Goal: Transaction & Acquisition: Subscribe to service/newsletter

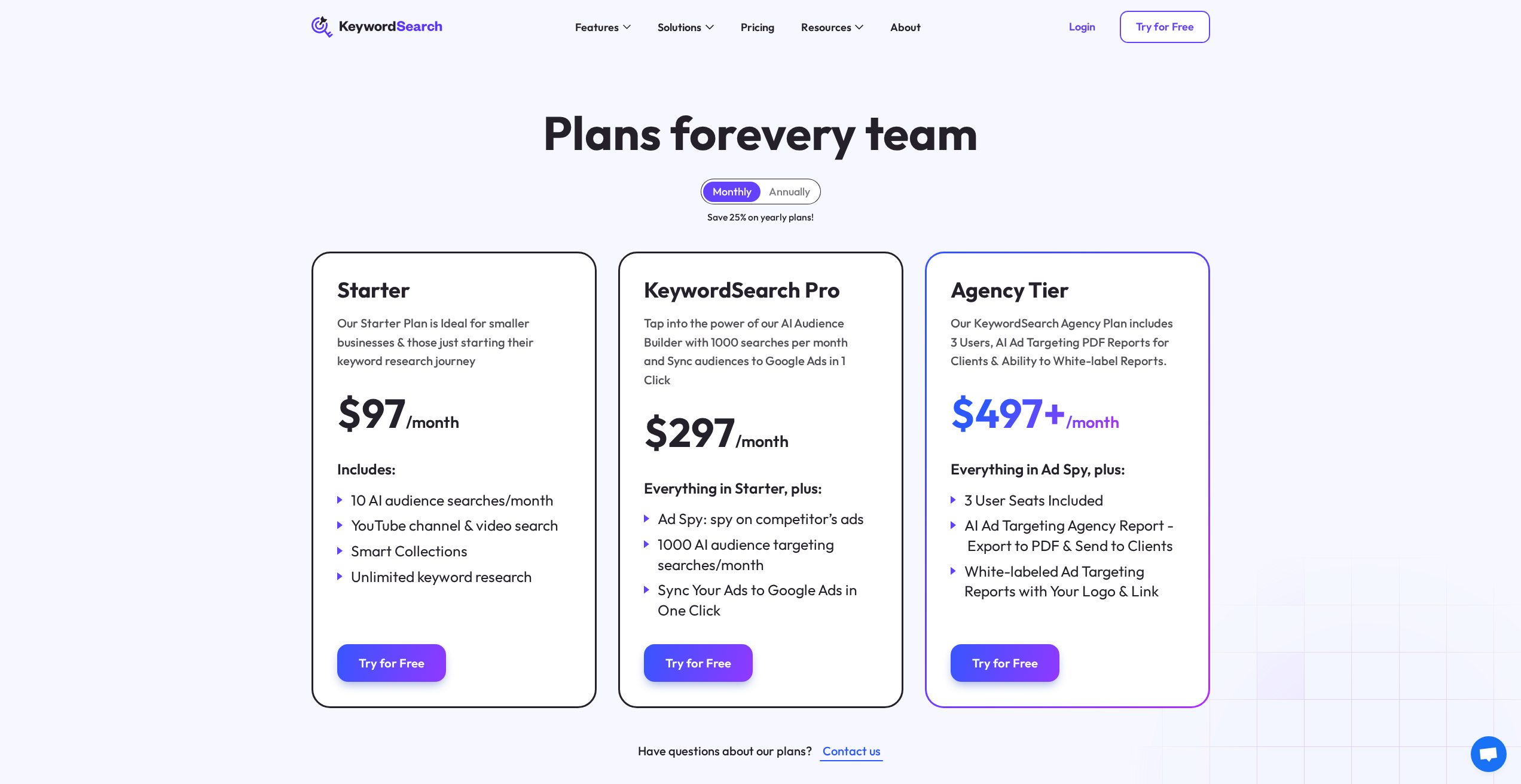
click at [1144, 28] on div "Try for Free" at bounding box center [1165, 27] width 58 height 14
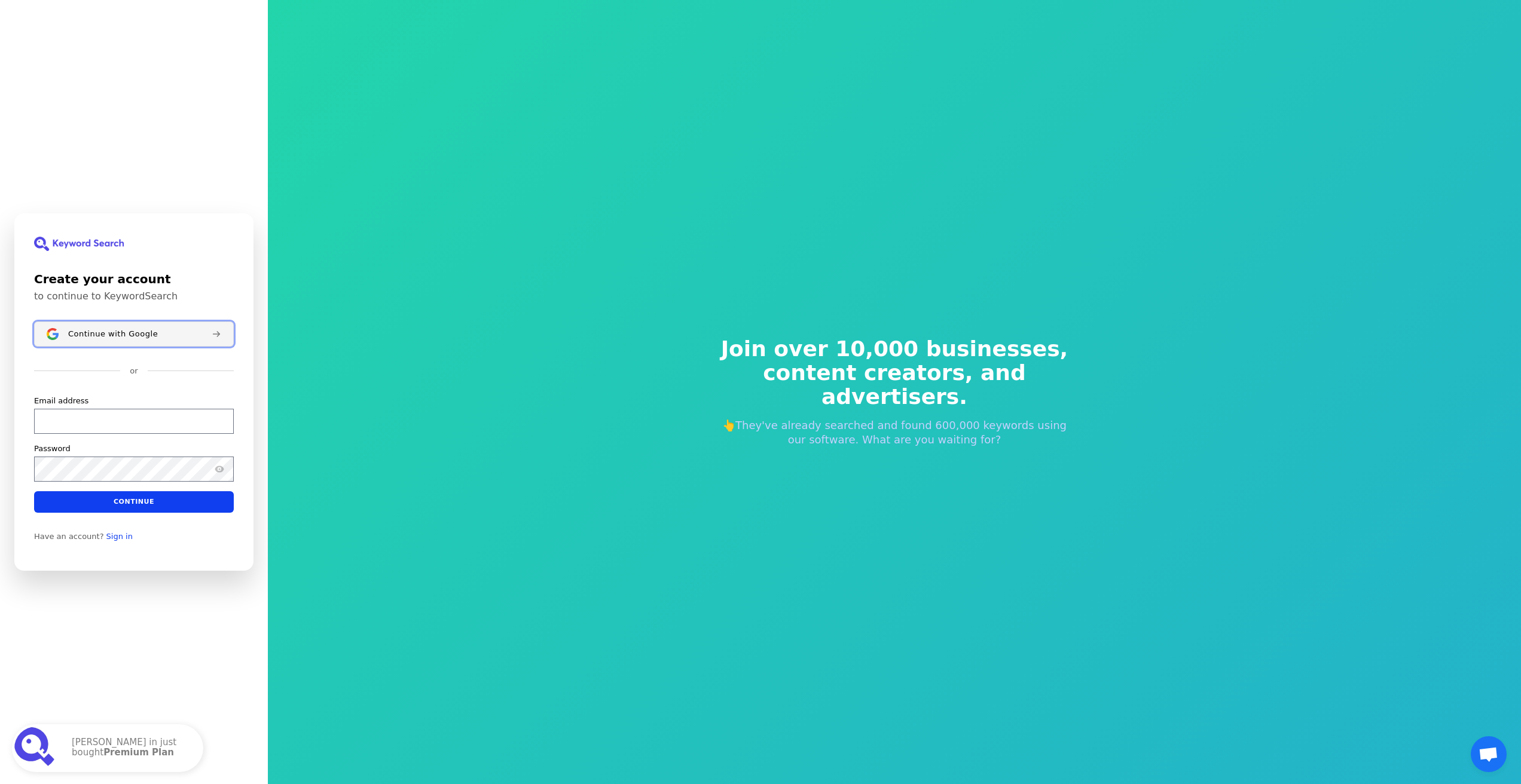
click at [130, 337] on span "Continue with Google" at bounding box center [113, 334] width 90 height 10
click at [136, 340] on button "Continue with Google" at bounding box center [134, 334] width 199 height 25
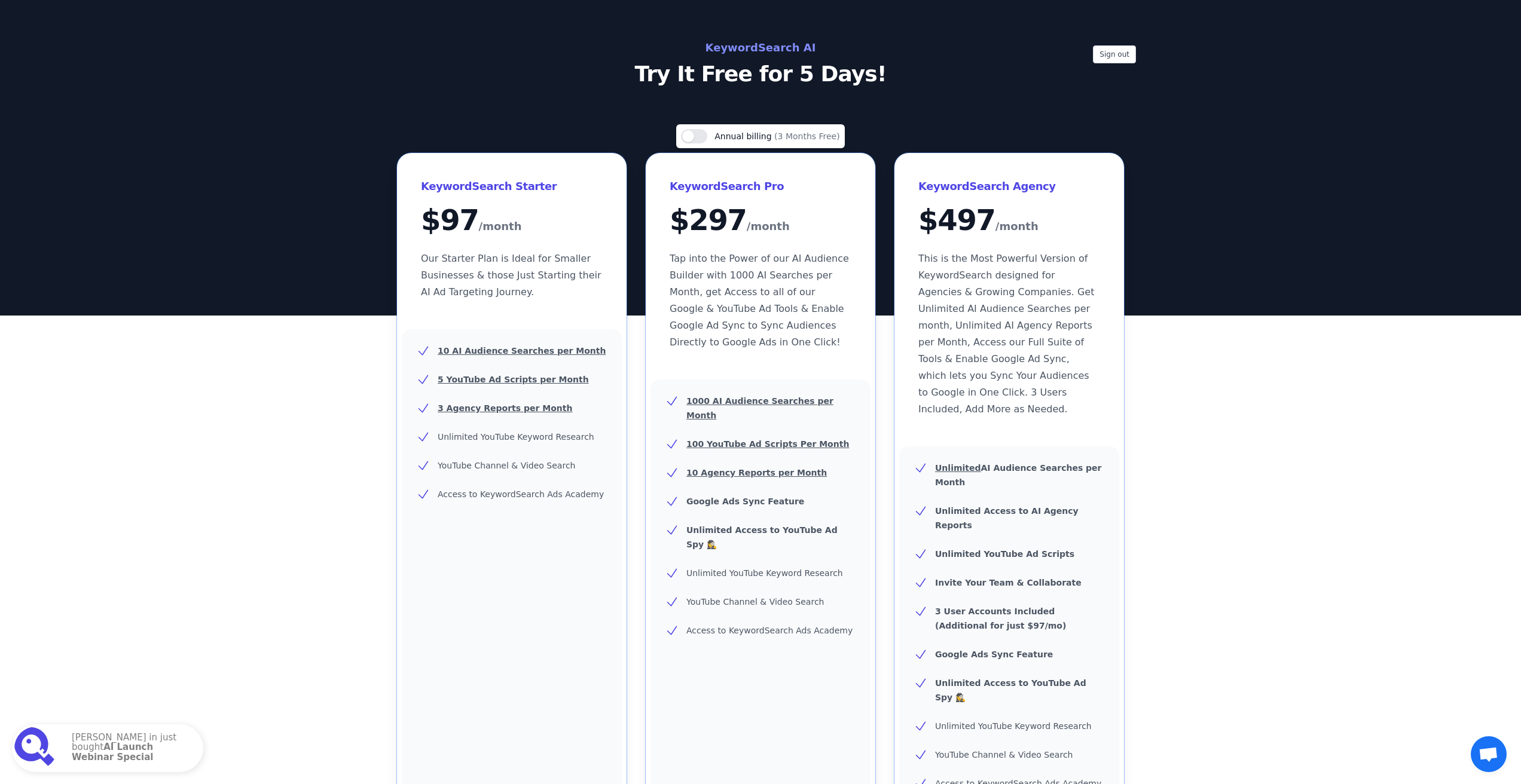
click at [564, 274] on span "Our Starter Plan is Ideal for Smaller Businesses & those Just Starting their AI…" at bounding box center [511, 275] width 180 height 44
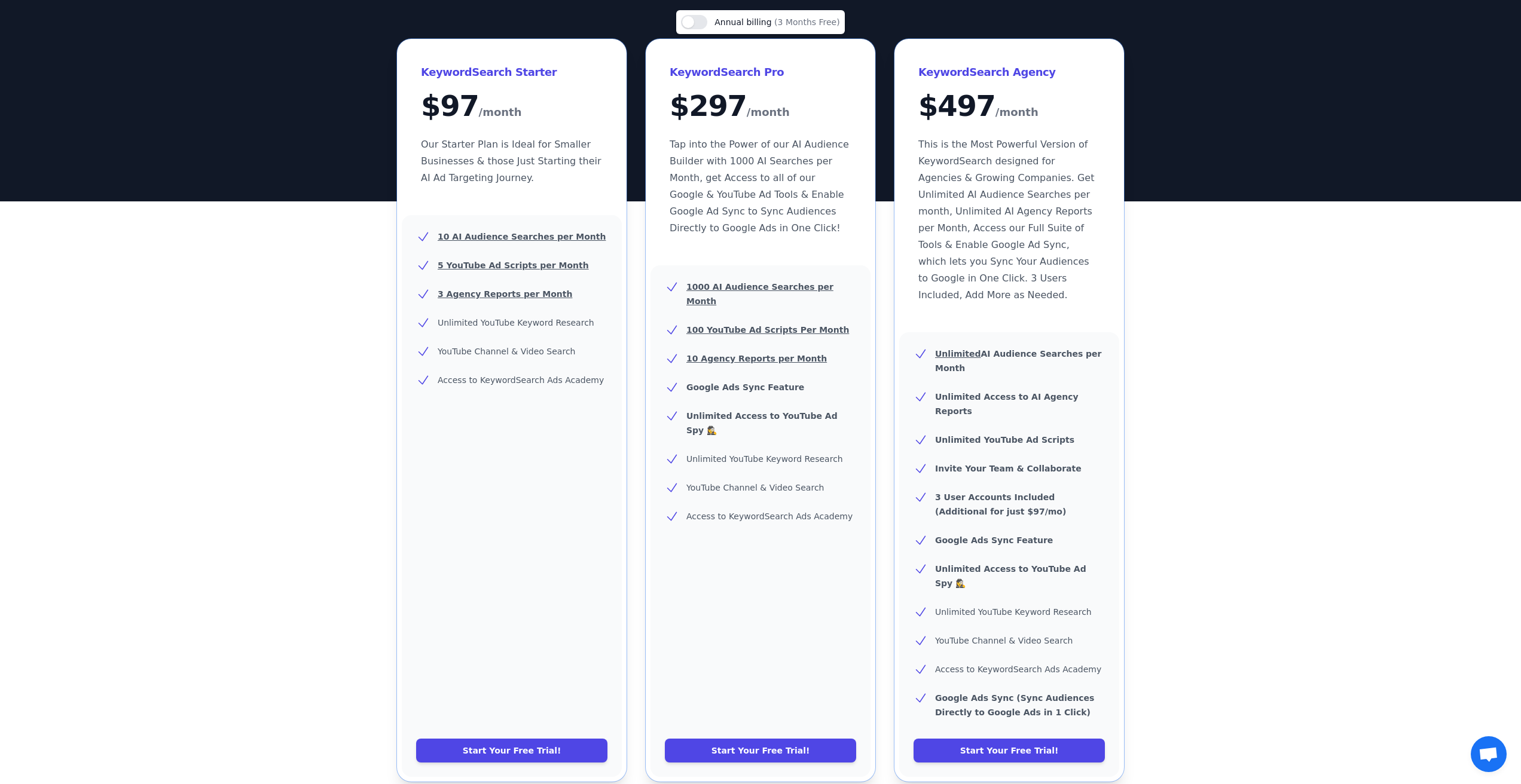
scroll to position [199, 0]
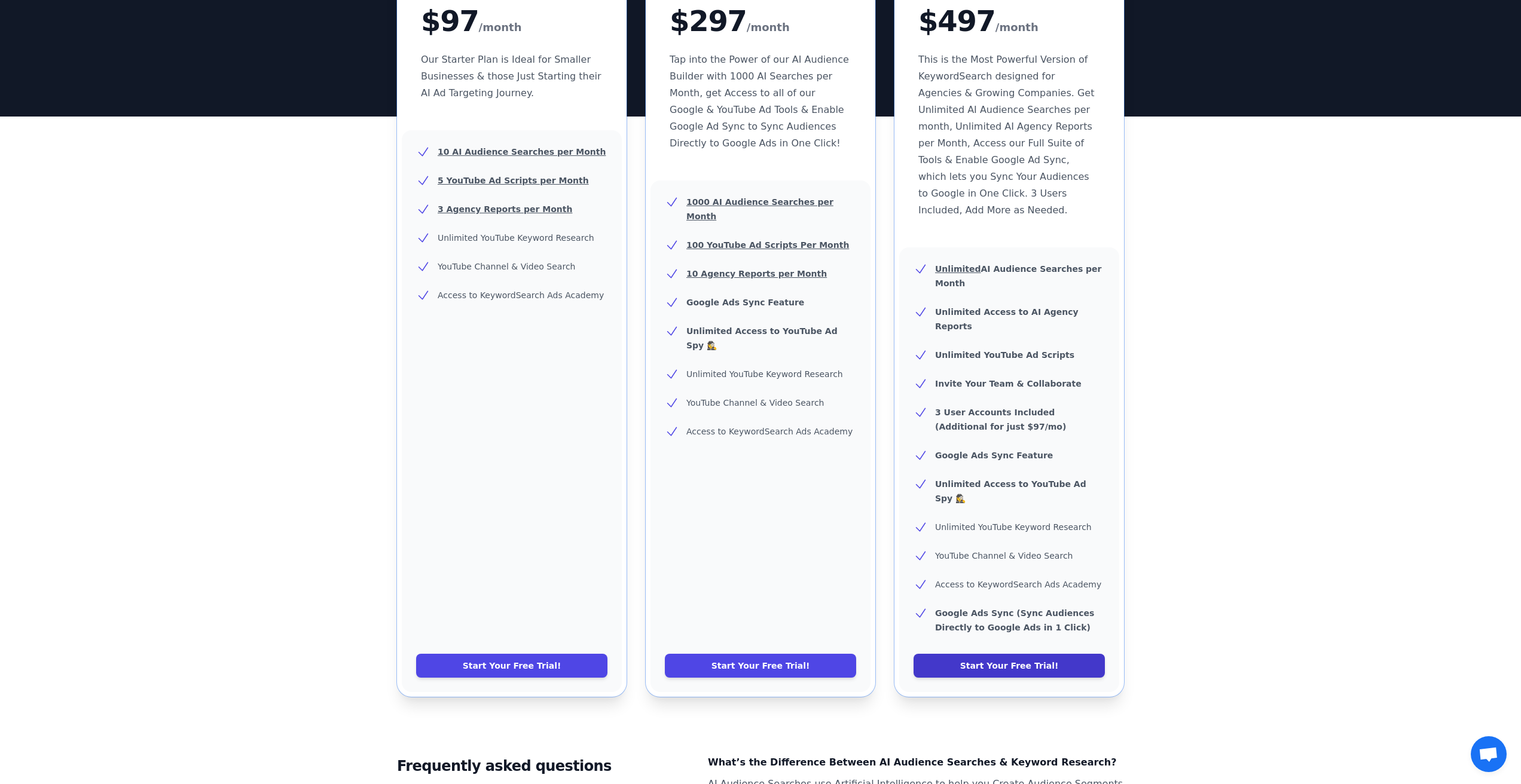
click at [1016, 654] on link "Start Your Free Trial!" at bounding box center [1009, 666] width 192 height 24
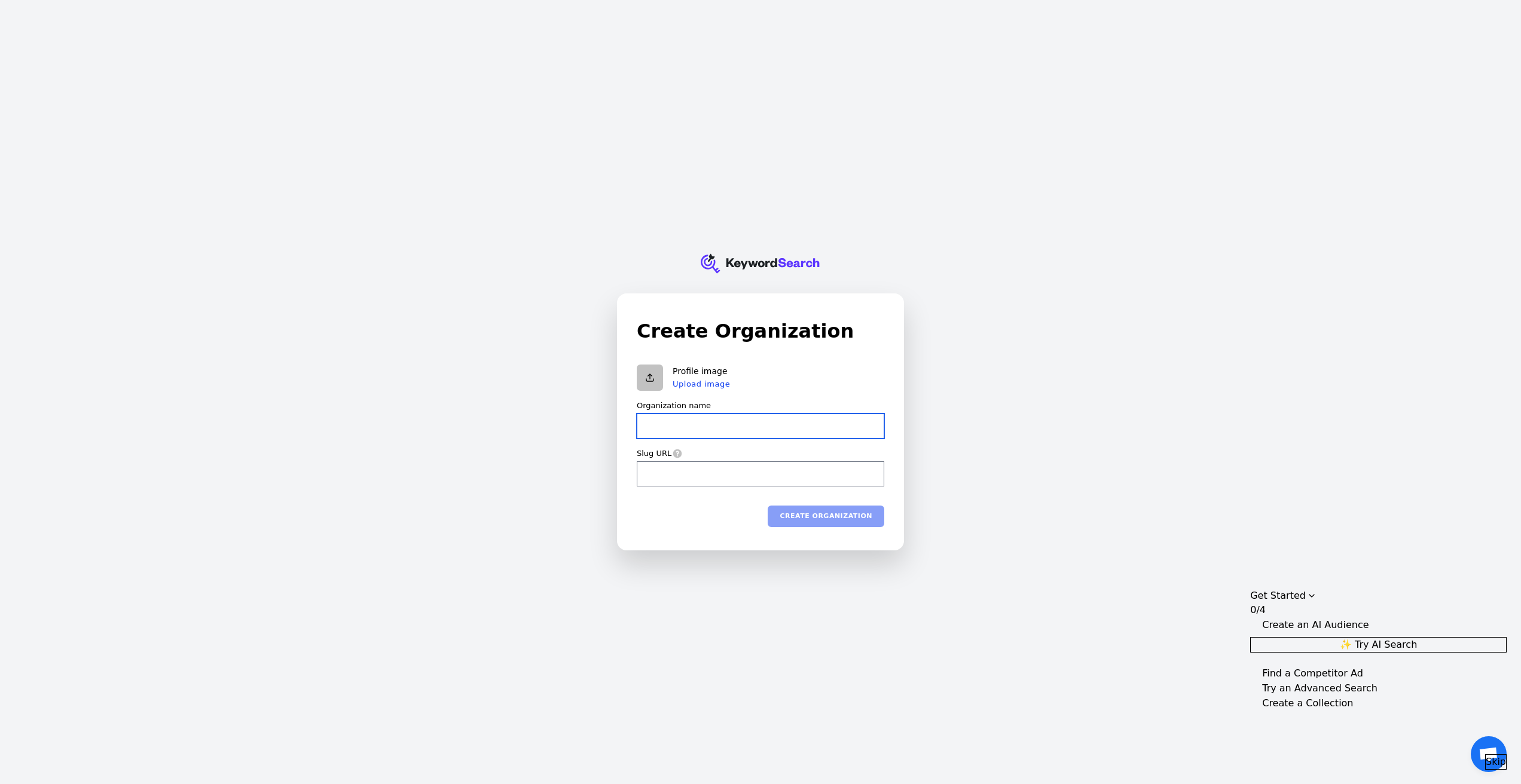
click at [689, 431] on input "Organization name" at bounding box center [760, 427] width 248 height 25
type input "I"
type input "i"
type input "IM"
type input "im"
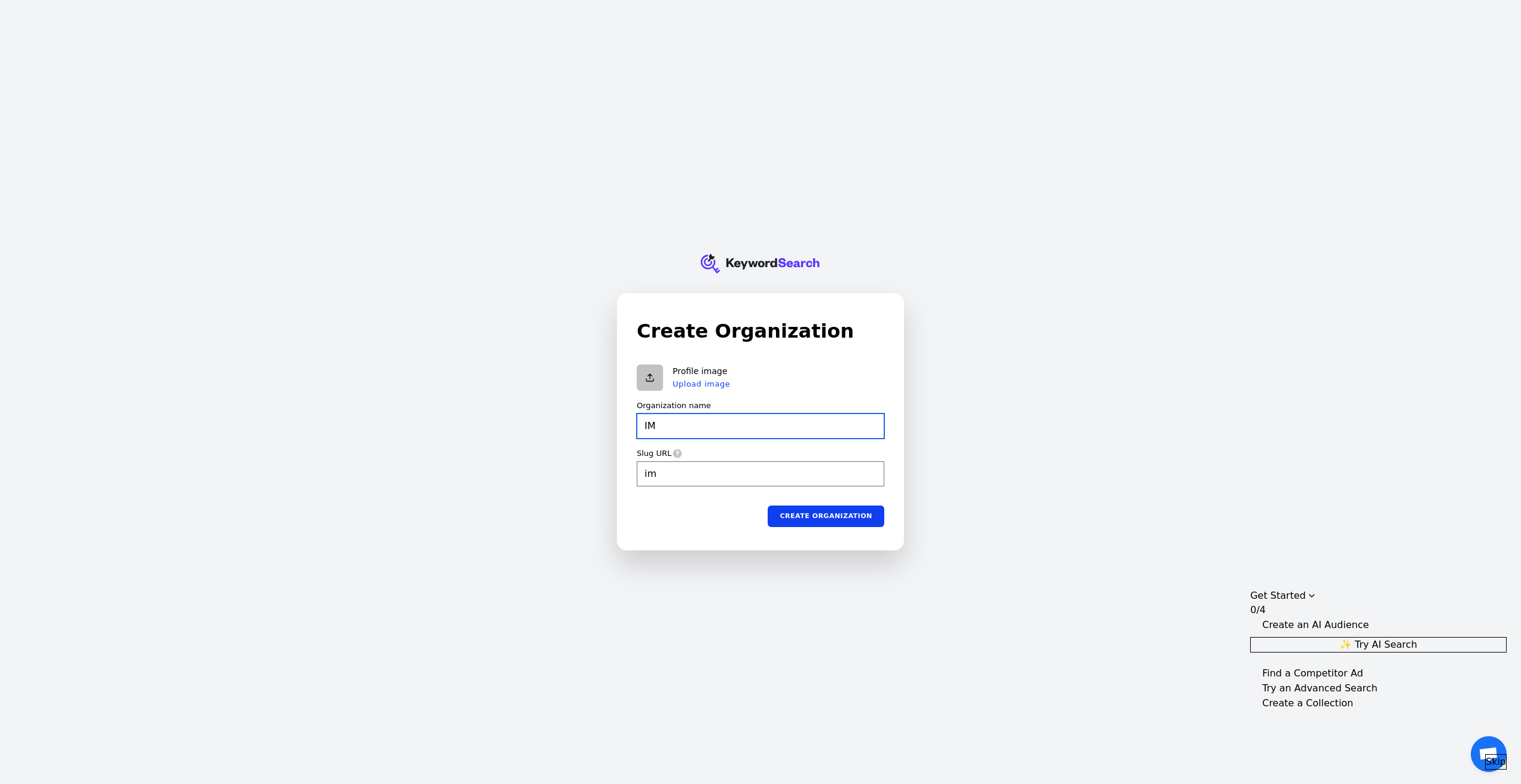
type input "IME"
type input "ime"
type input "IMEG"
type input "imeg"
click at [799, 519] on button "Create organization" at bounding box center [826, 516] width 117 height 21
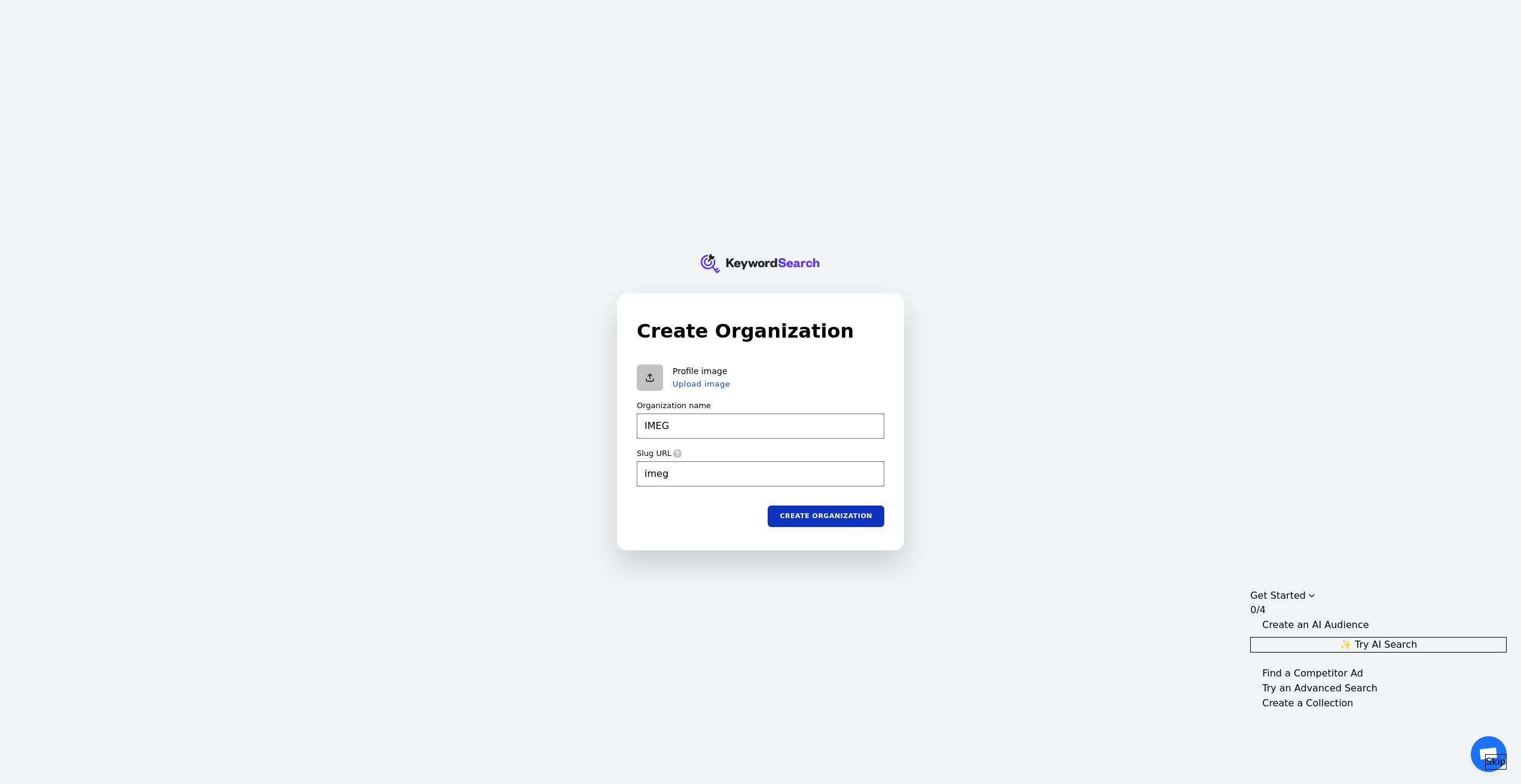
type input "IMEG"
type input "imeg"
type input "IMEG"
type input "imeg"
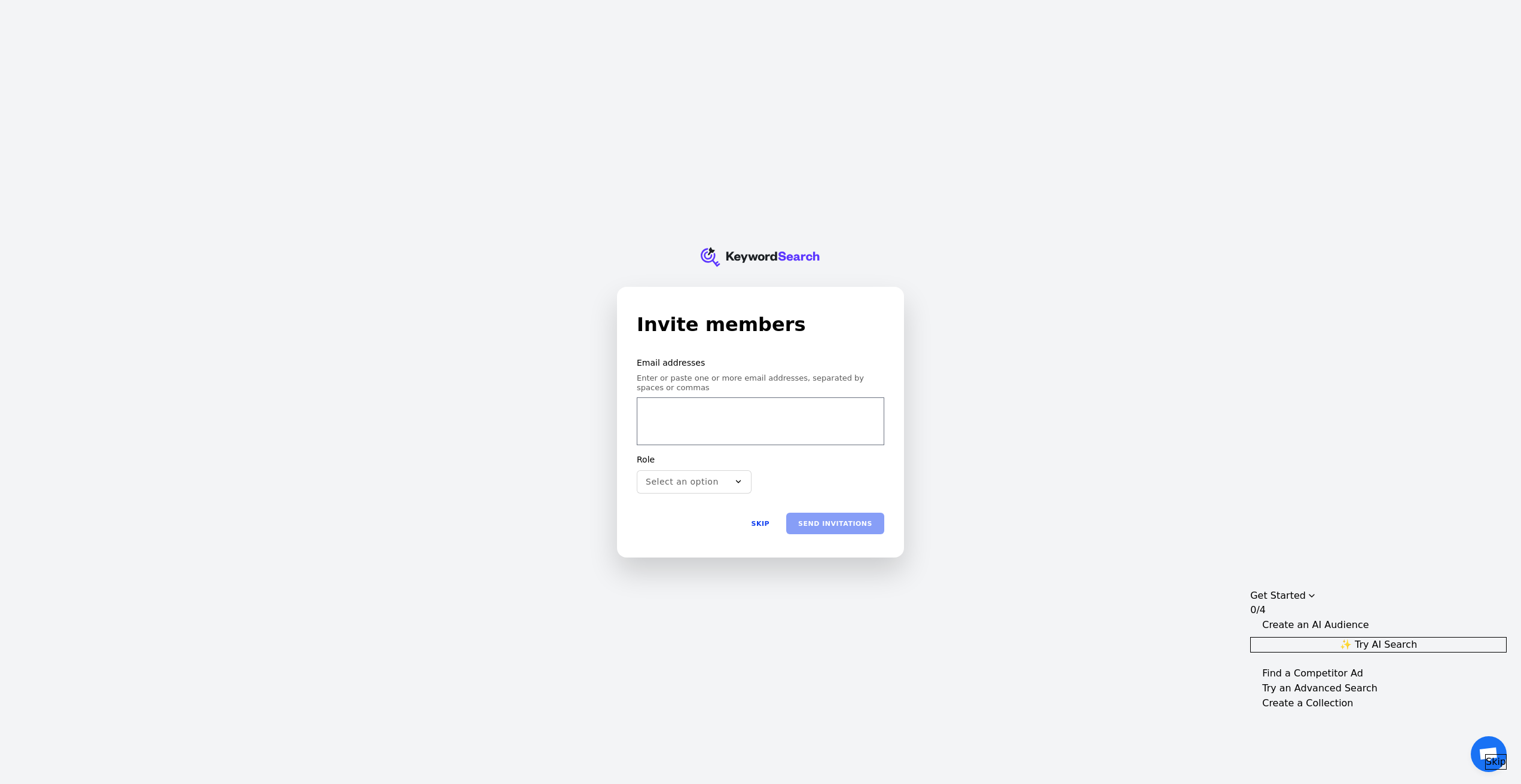
drag, startPoint x: 735, startPoint y: 366, endPoint x: 739, endPoint y: 407, distance: 41.2
click at [735, 366] on p "Email addresses" at bounding box center [760, 364] width 248 height 11
click at [764, 530] on button "Skip" at bounding box center [760, 523] width 42 height 21
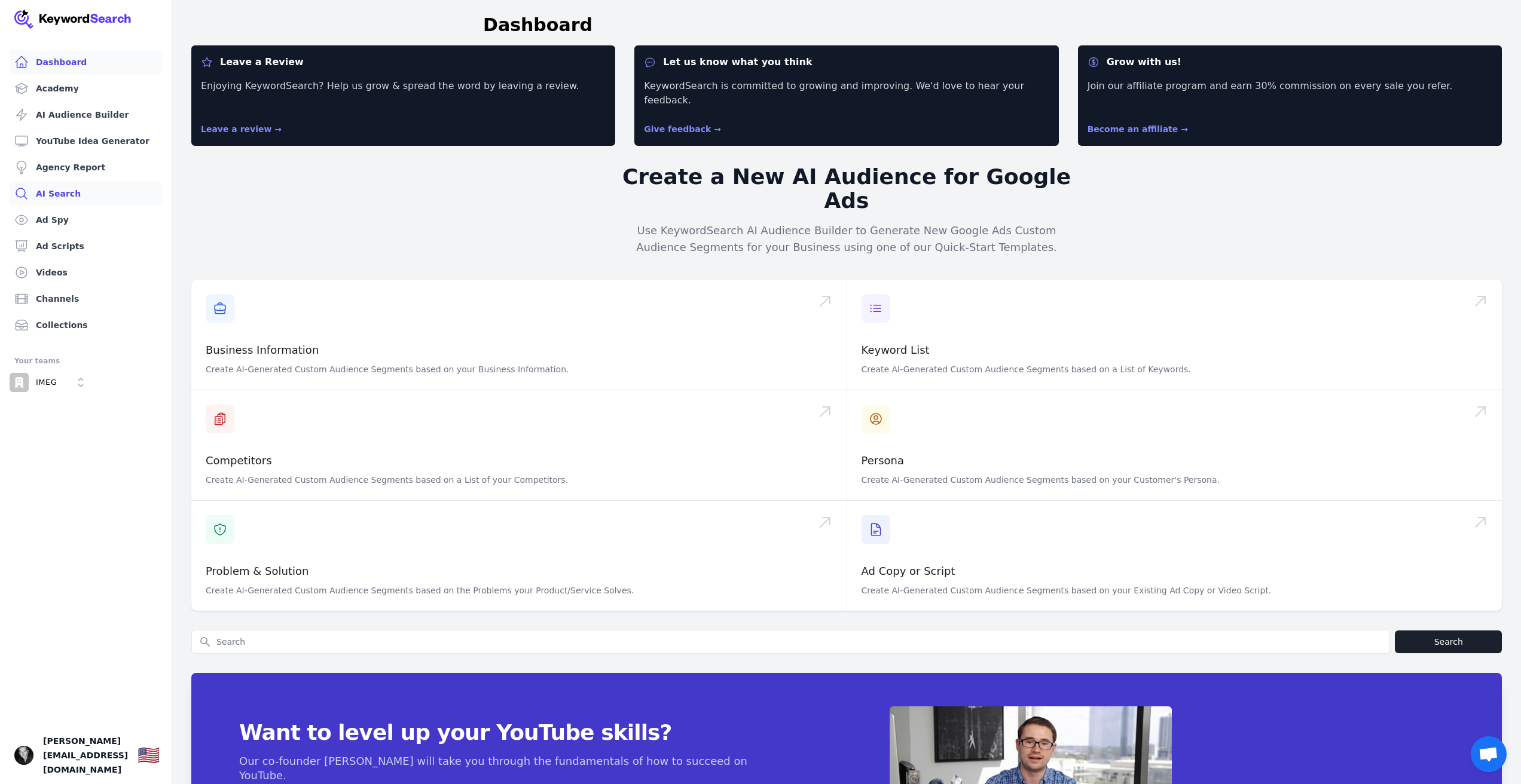
click at [72, 184] on link "AI Search" at bounding box center [86, 194] width 153 height 24
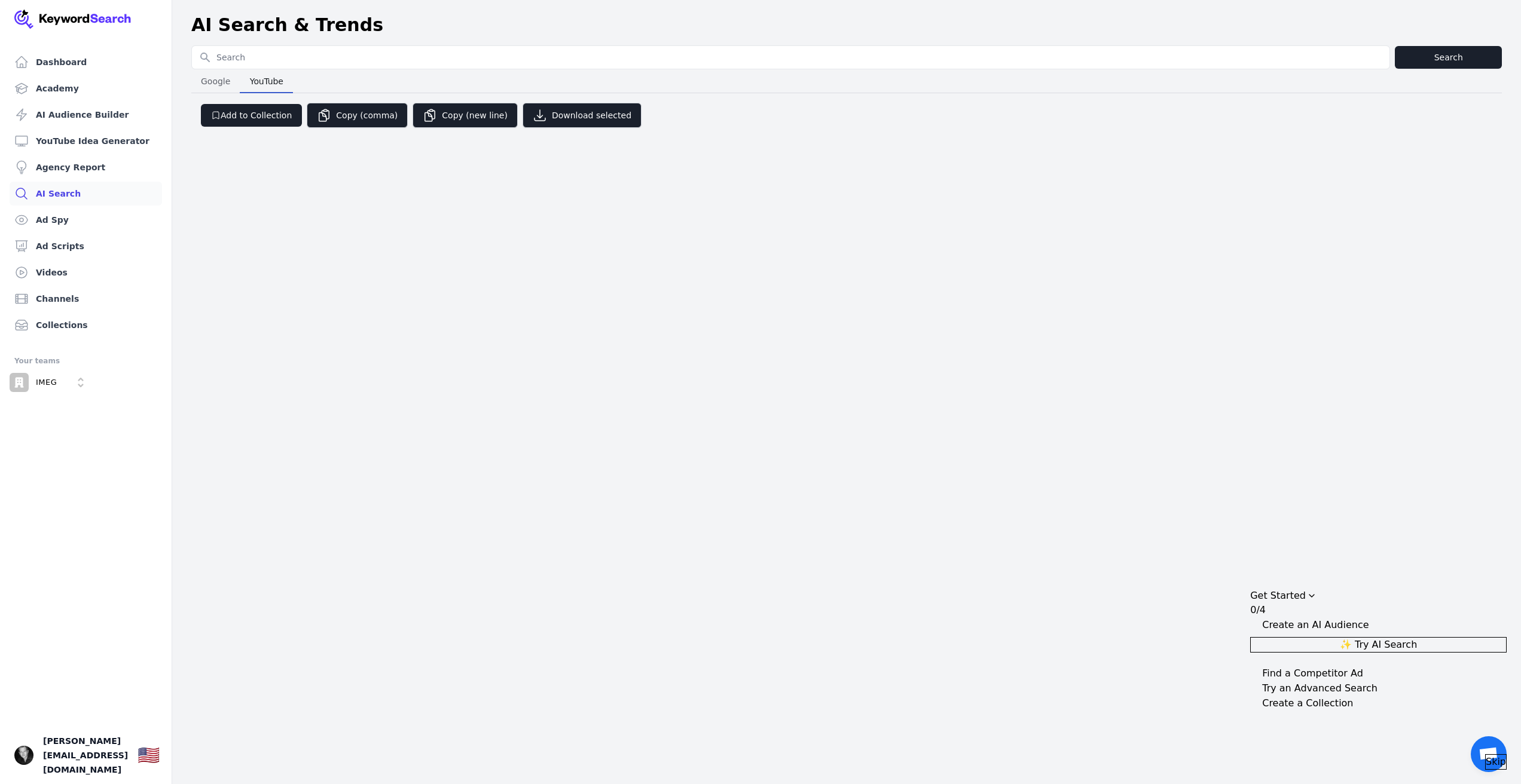
drag, startPoint x: 264, startPoint y: 86, endPoint x: 241, endPoint y: 85, distance: 23.0
click at [264, 86] on span "YouTube" at bounding box center [267, 81] width 43 height 17
drag, startPoint x: 228, startPoint y: 83, endPoint x: 197, endPoint y: 110, distance: 41.1
click at [228, 83] on span "Google" at bounding box center [215, 81] width 39 height 17
click at [79, 118] on link "AI Audience Builder" at bounding box center [86, 114] width 153 height 24
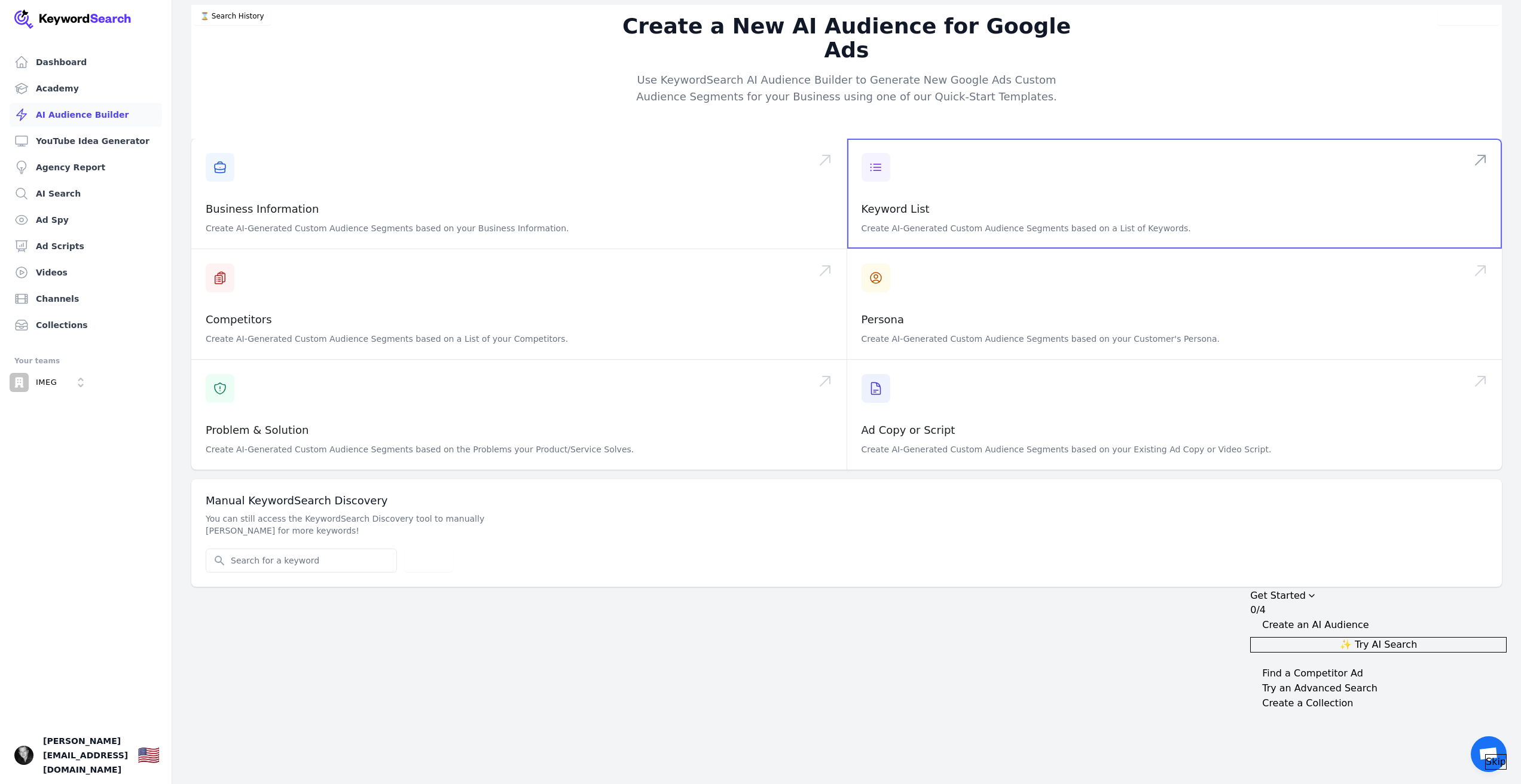
click at [879, 159] on span at bounding box center [1175, 194] width 656 height 110
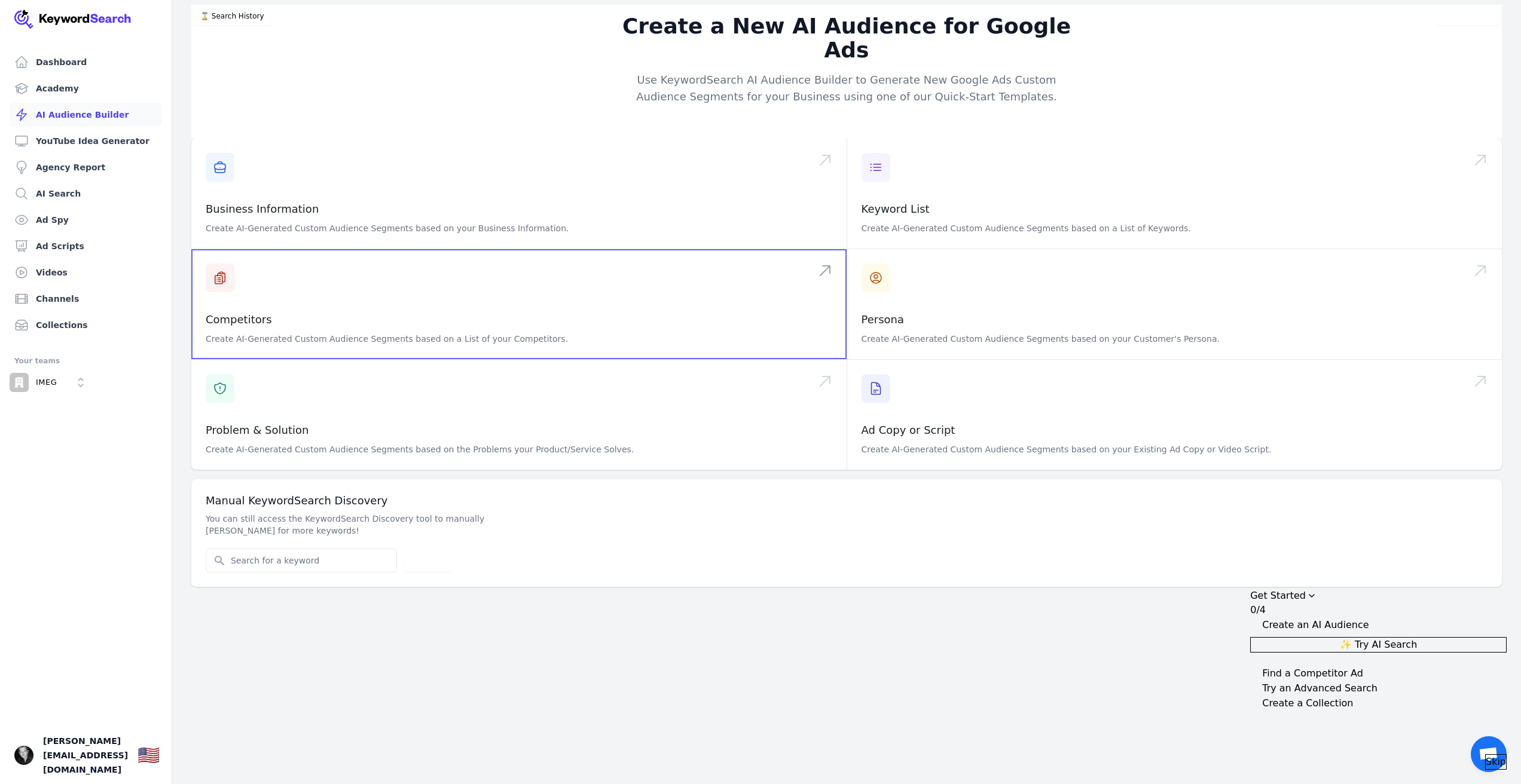
click at [461, 284] on span at bounding box center [519, 304] width 656 height 110
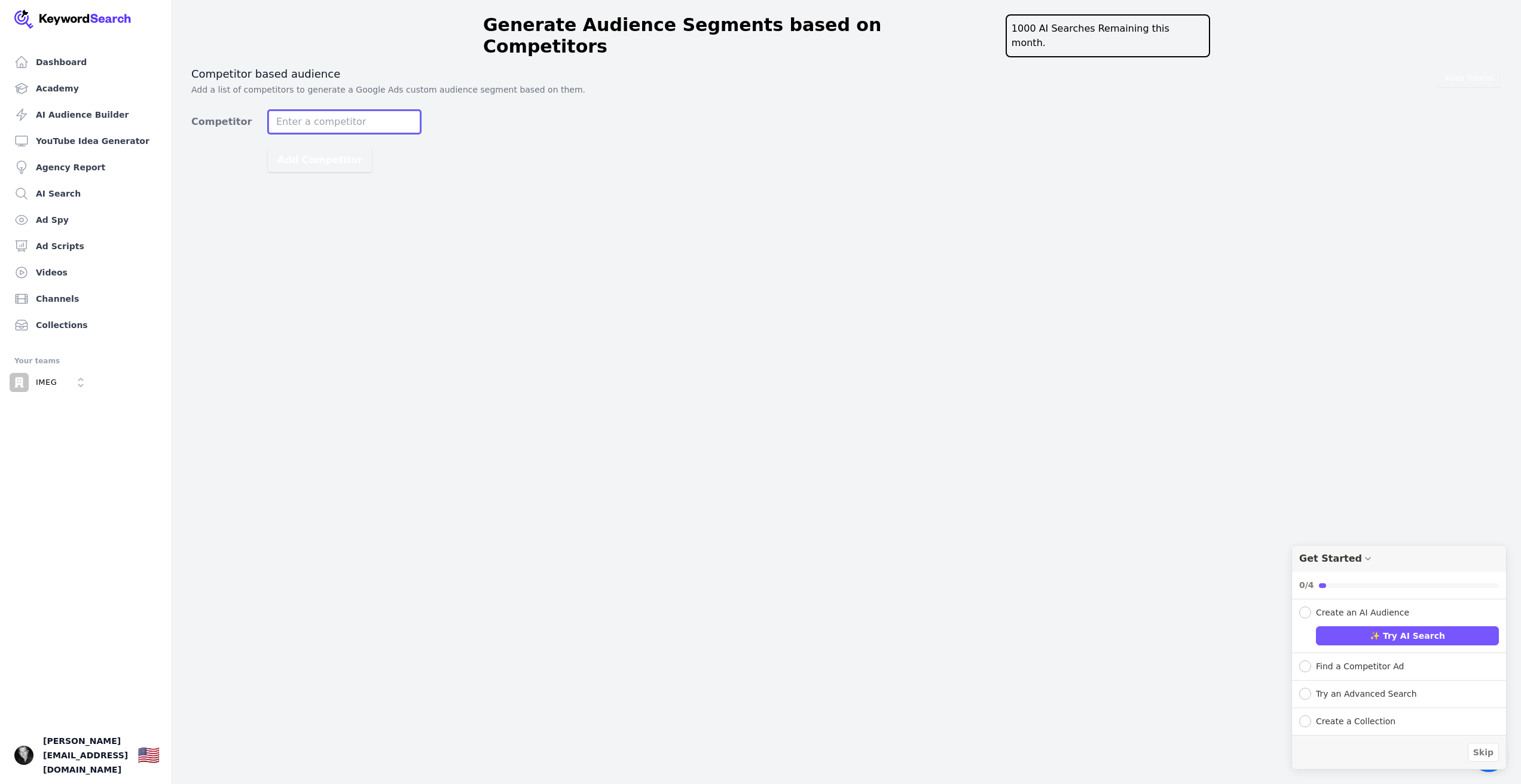
click at [346, 110] on input "Competitor" at bounding box center [344, 122] width 153 height 24
paste input "[URL][DOMAIN_NAME]"
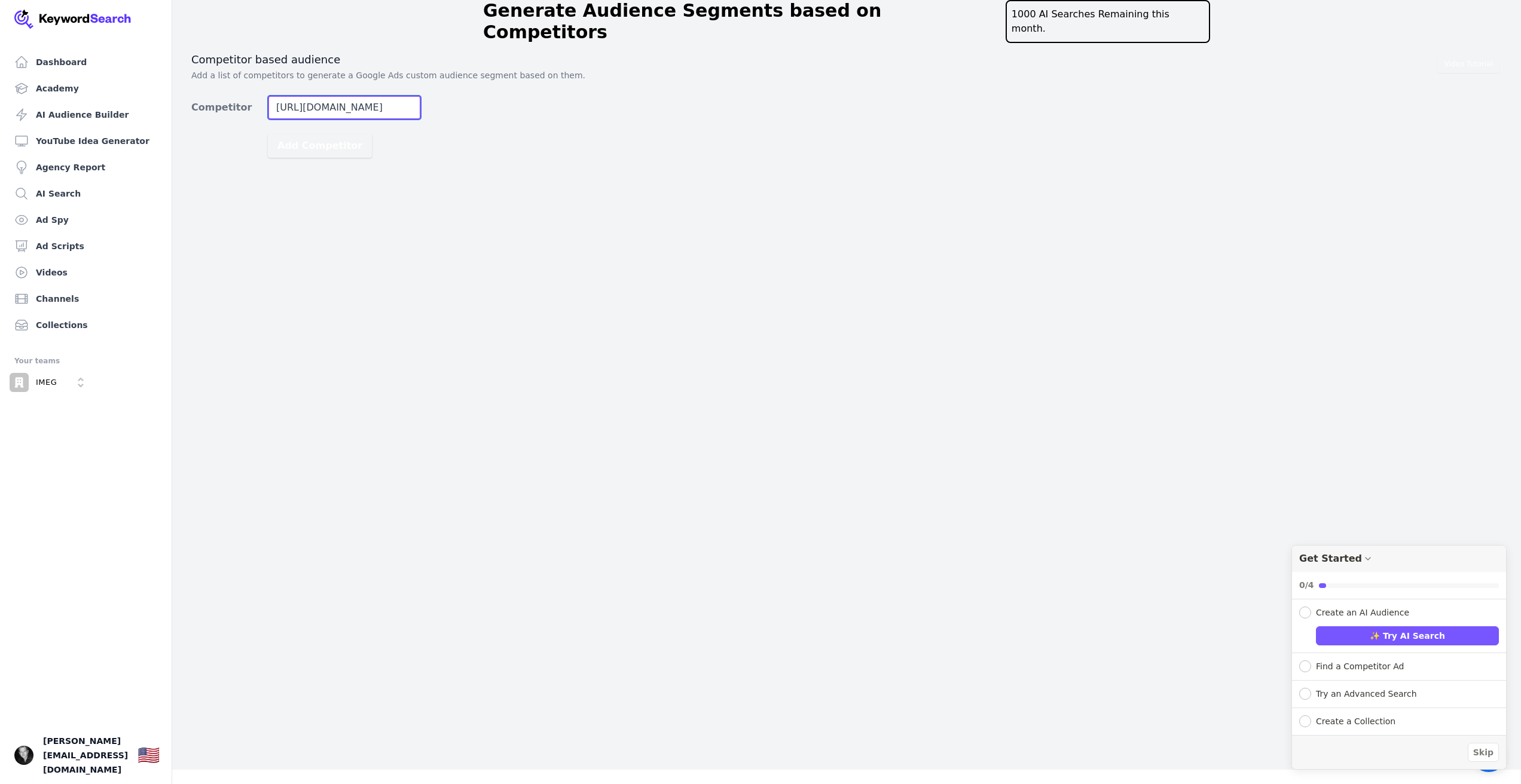
type input "[URL][DOMAIN_NAME]"
click at [268, 134] on button "Add Competitor" at bounding box center [319, 146] width 104 height 24
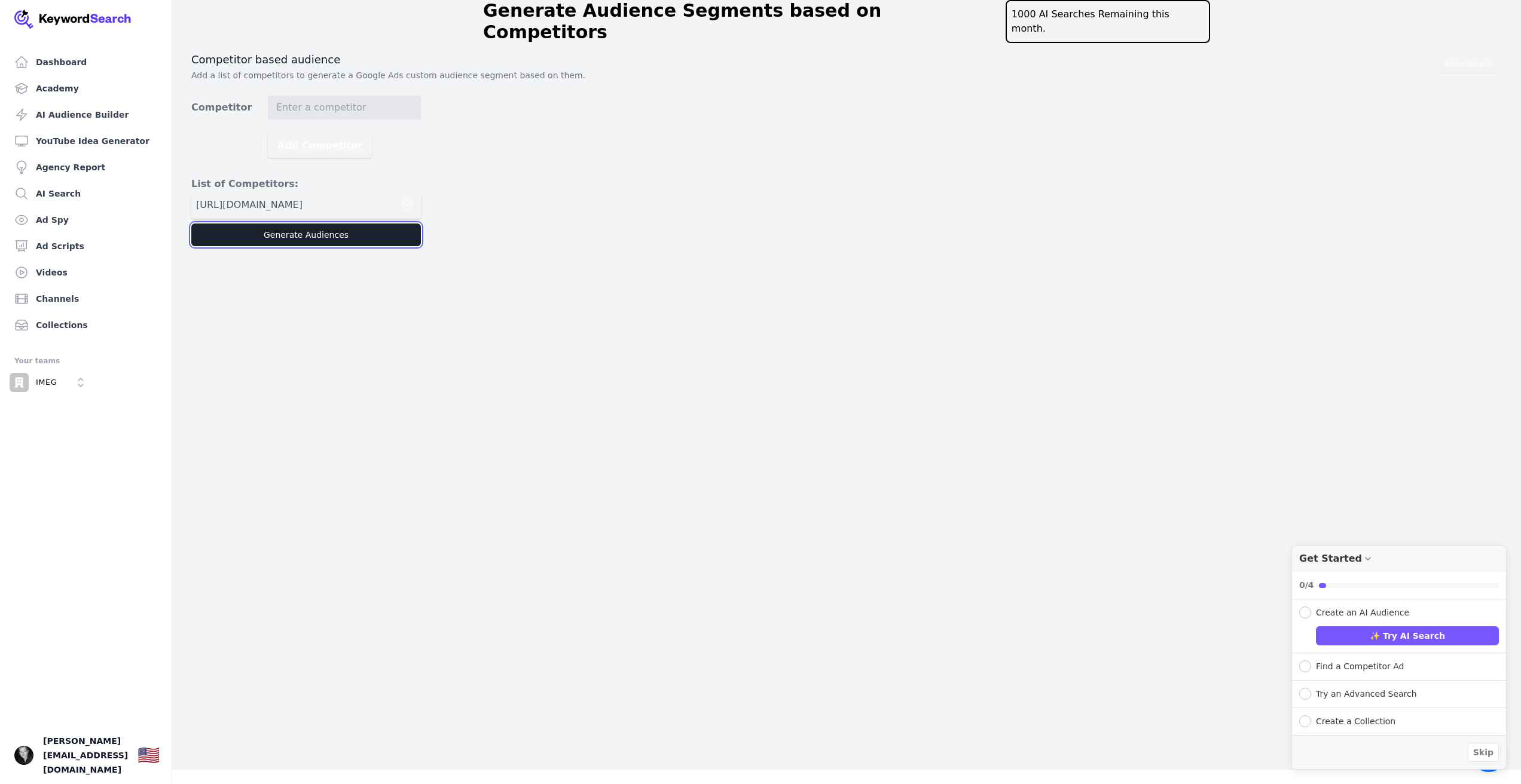
click at [337, 223] on button "Generate Audiences" at bounding box center [306, 234] width 230 height 23
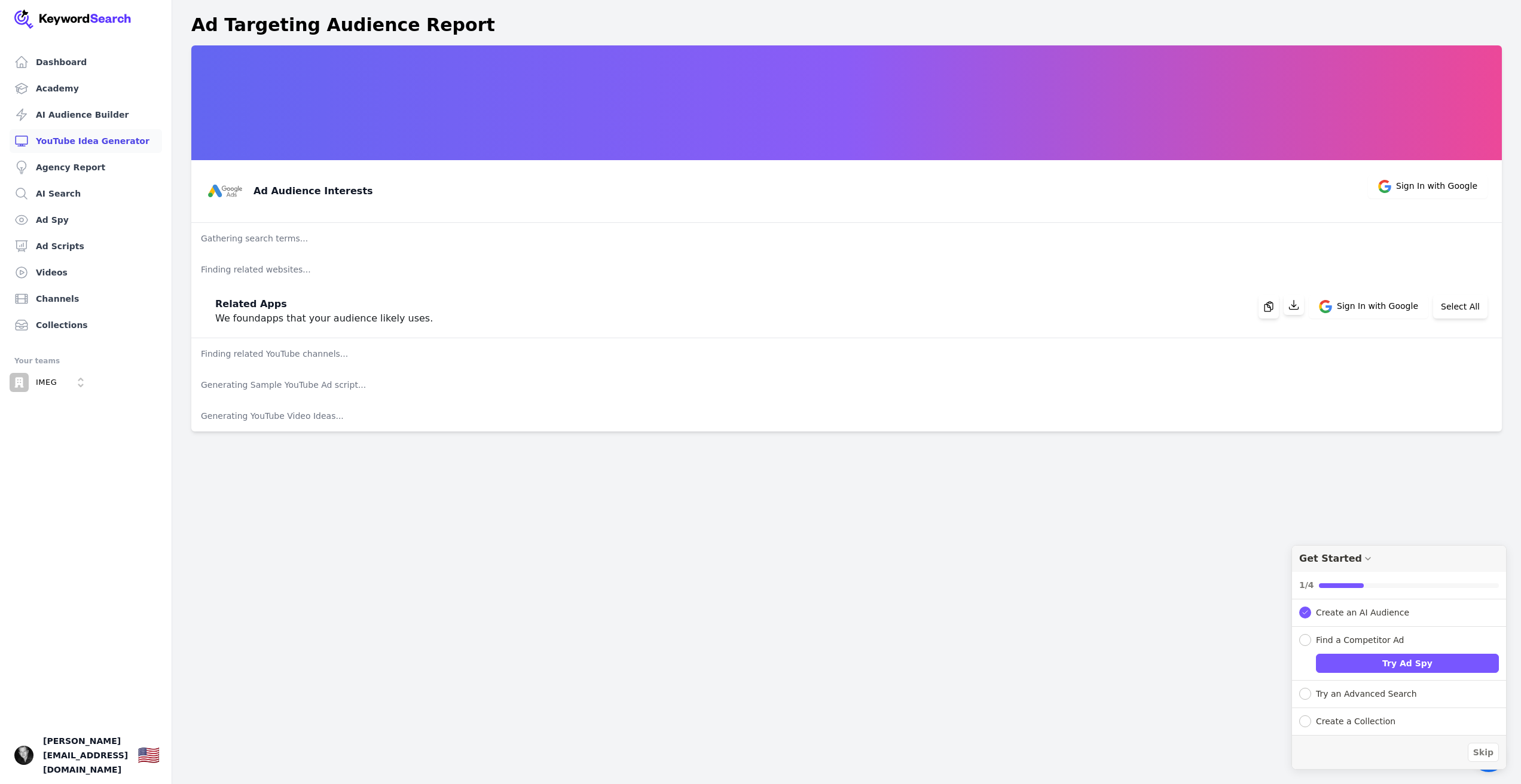
click at [107, 149] on link "YouTube Idea Generator" at bounding box center [86, 141] width 153 height 24
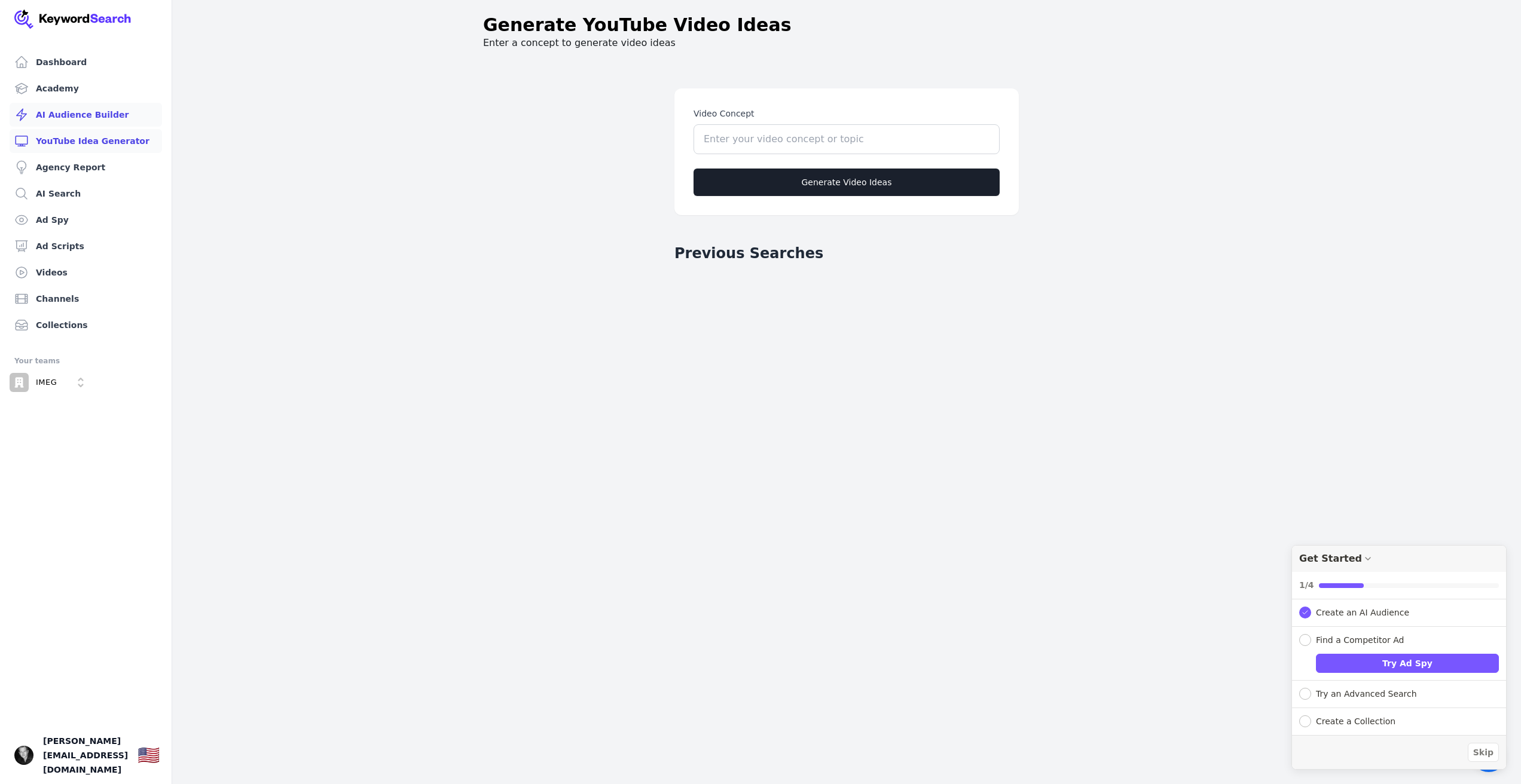
click at [114, 120] on link "AI Audience Builder" at bounding box center [86, 114] width 153 height 24
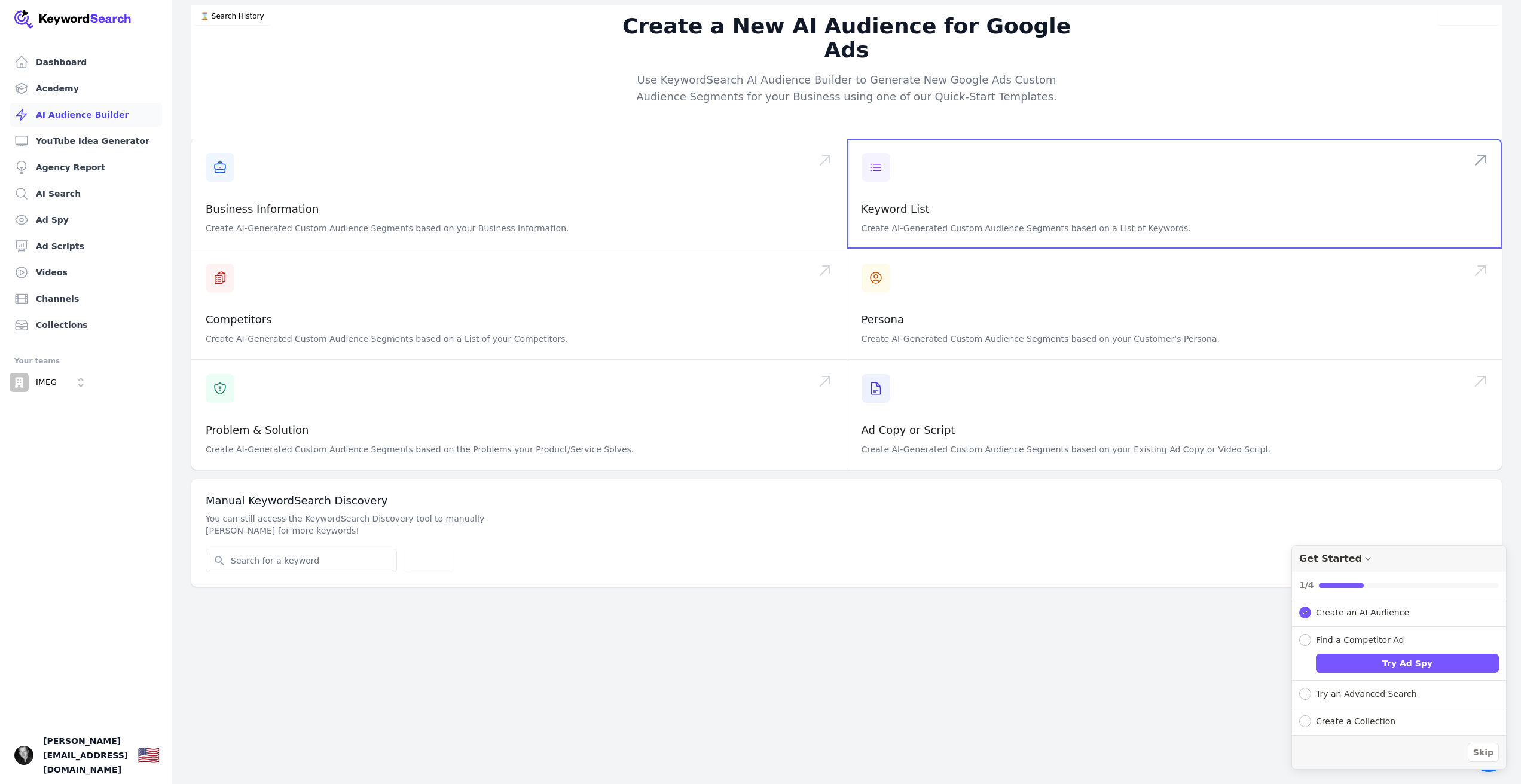
click at [871, 144] on span at bounding box center [1175, 194] width 656 height 110
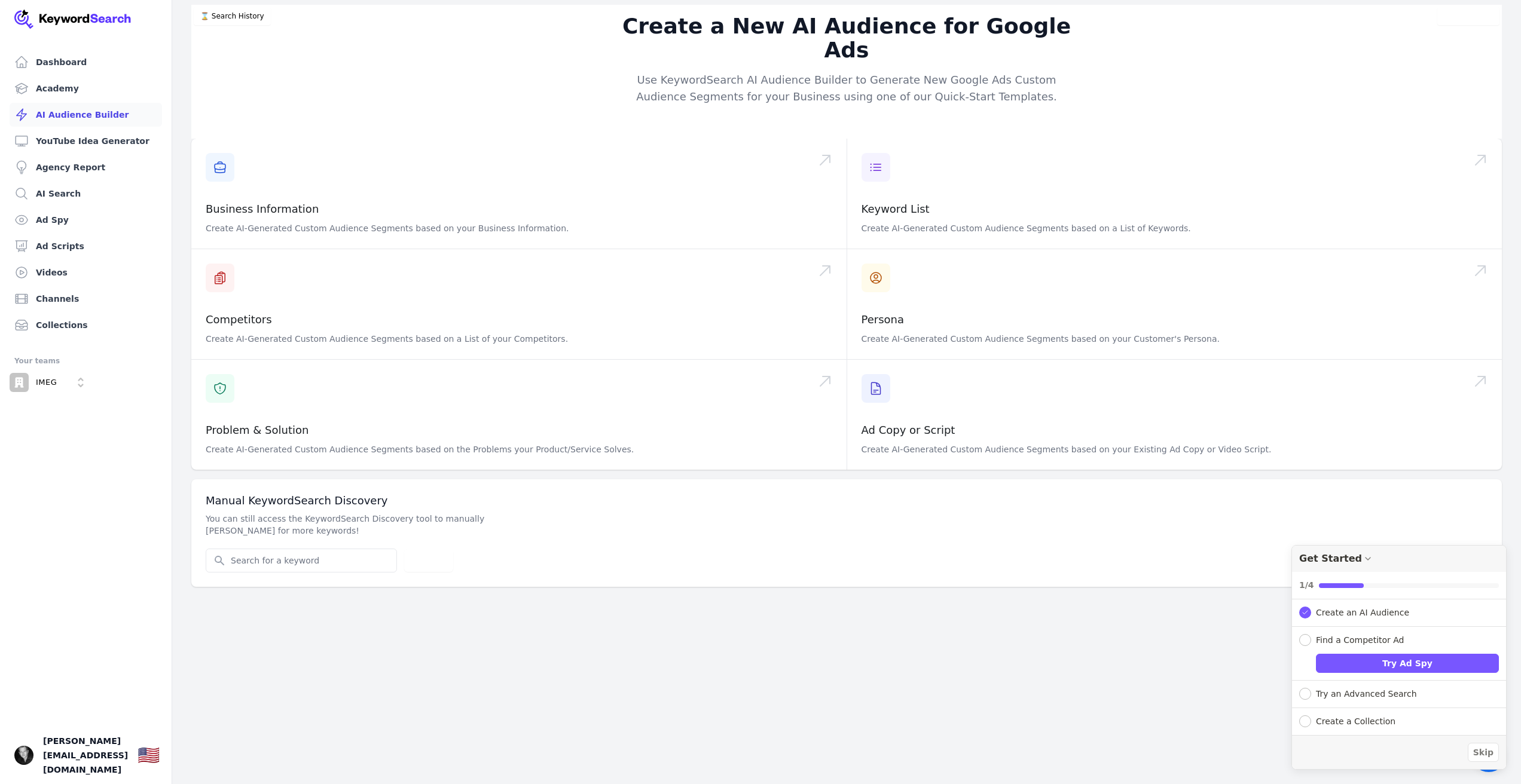
click at [112, 117] on link "AI Audience Builder" at bounding box center [86, 114] width 153 height 24
click at [106, 114] on link "AI Audience Builder" at bounding box center [86, 114] width 153 height 24
click at [60, 187] on link "AI Search" at bounding box center [86, 194] width 153 height 24
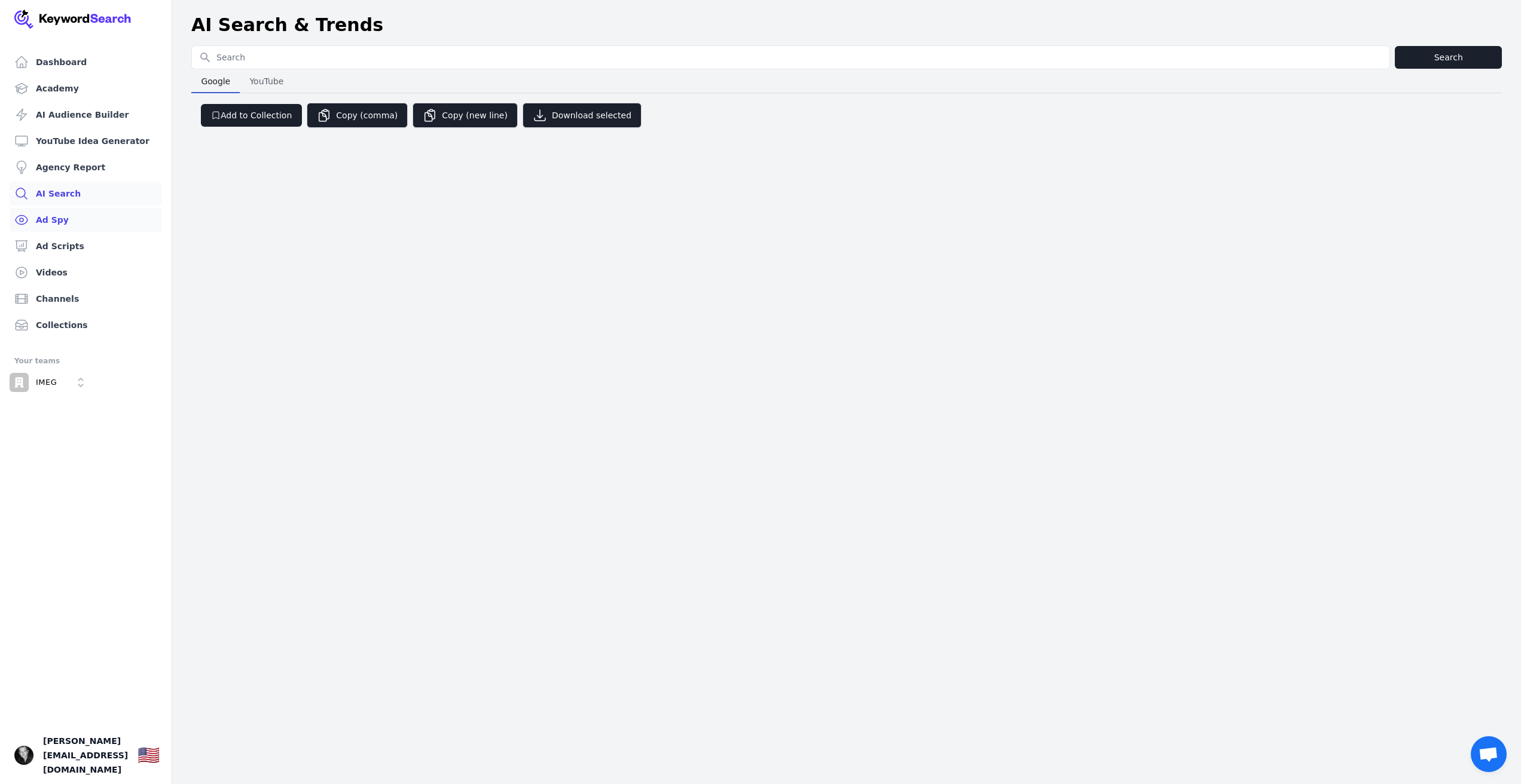
click at [60, 217] on link "Ad Spy" at bounding box center [86, 220] width 153 height 24
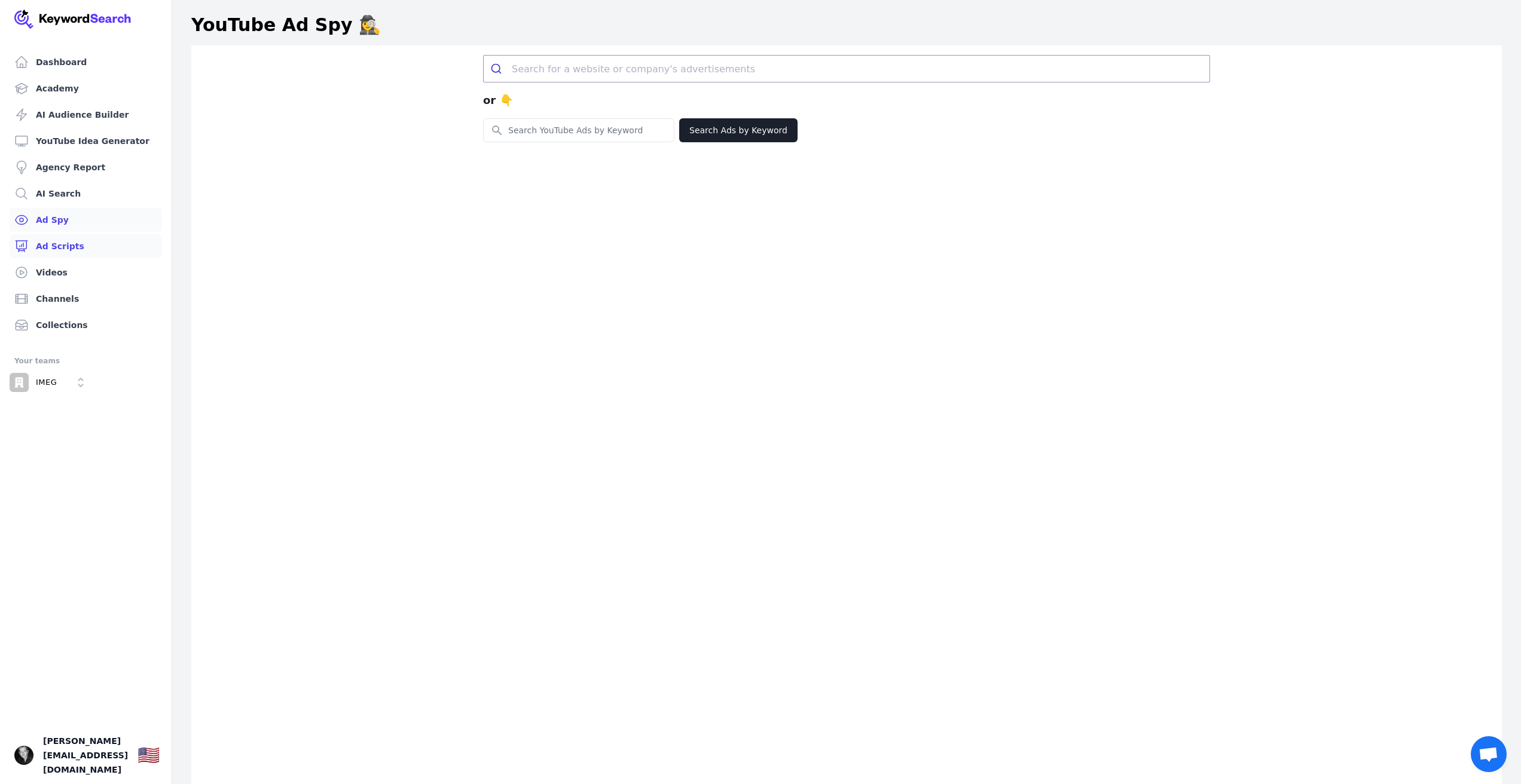
click at [62, 241] on link "Ad Scripts" at bounding box center [86, 246] width 153 height 24
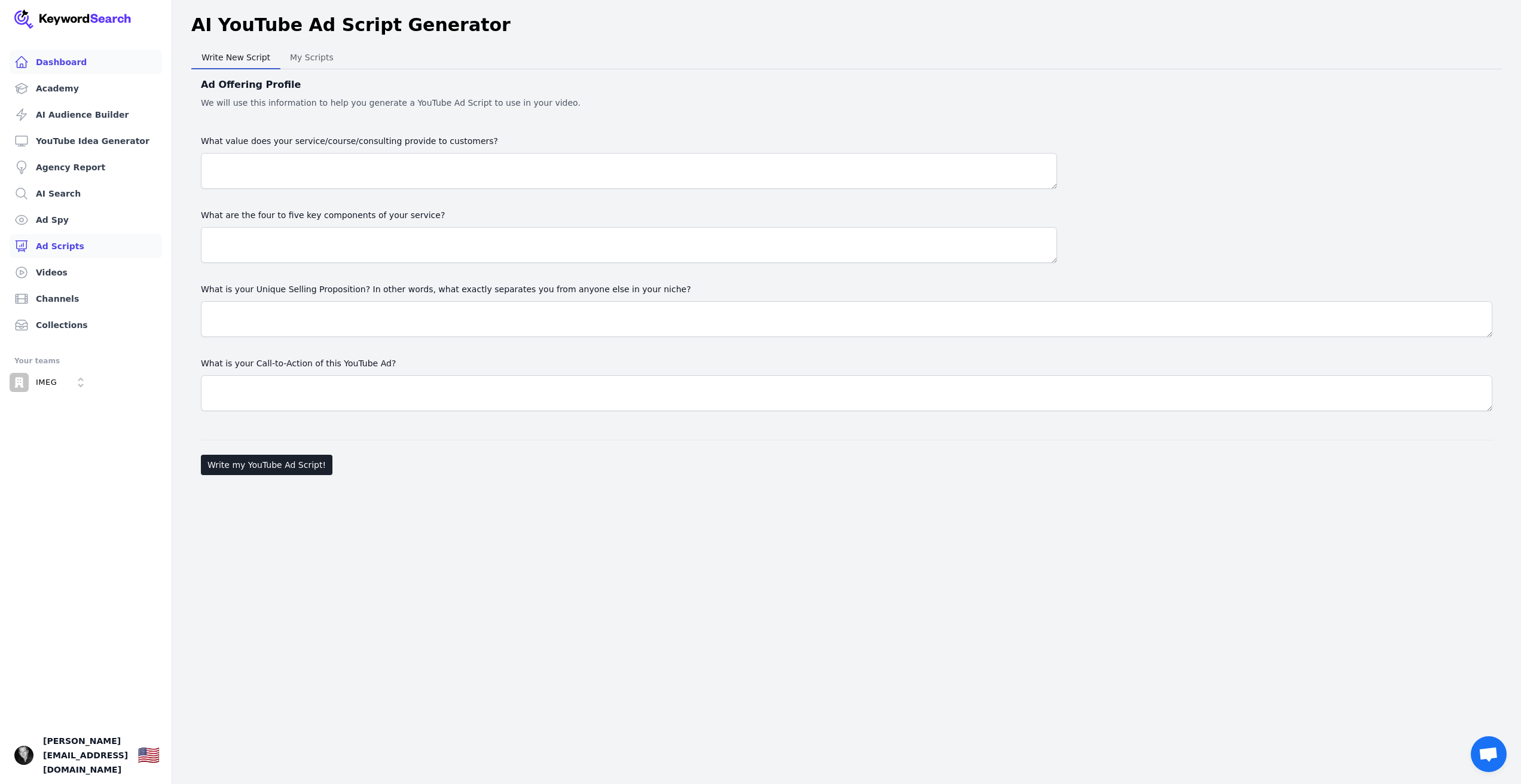
click at [74, 62] on link "Dashboard" at bounding box center [86, 62] width 153 height 24
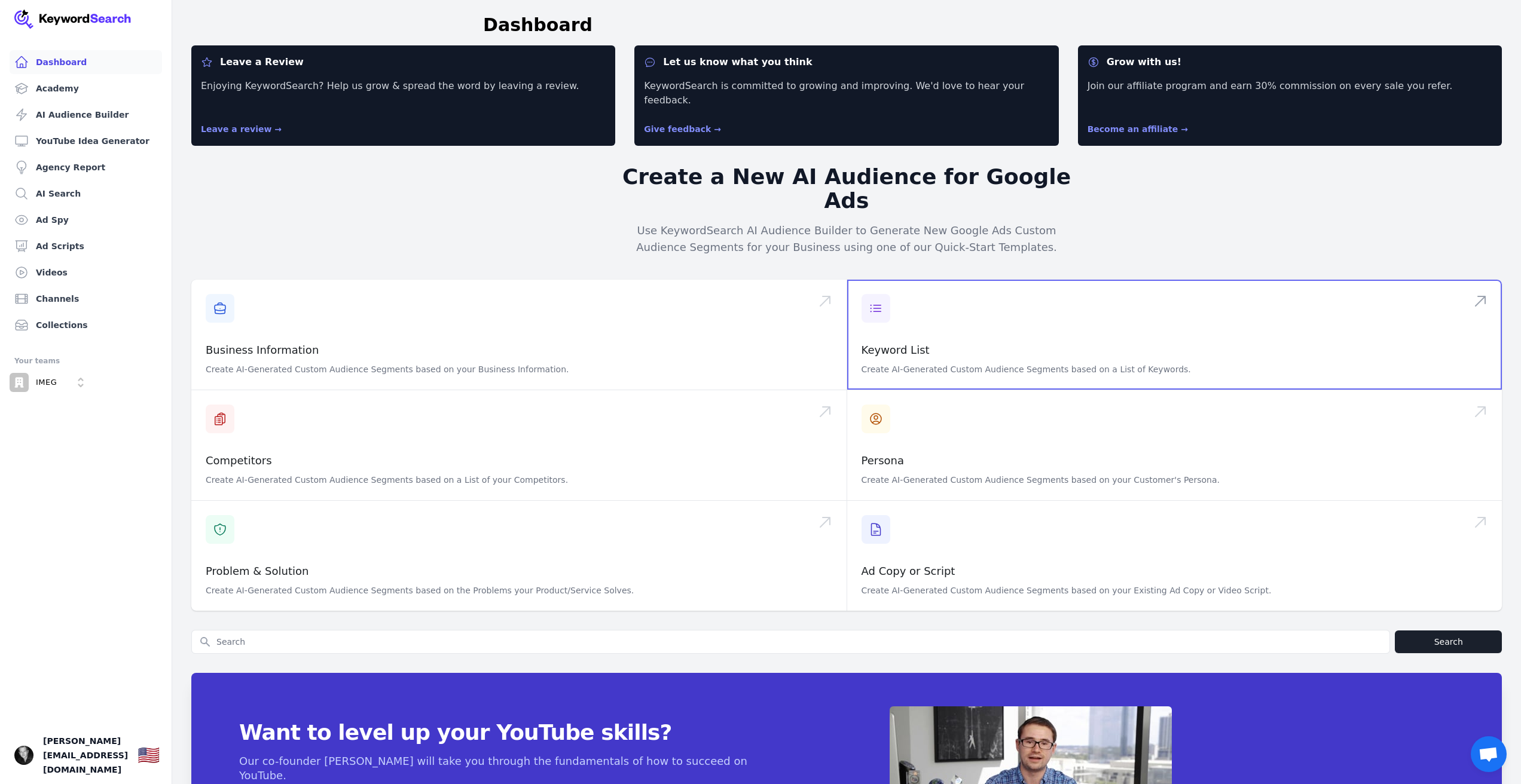
click at [883, 280] on span at bounding box center [1175, 334] width 656 height 110
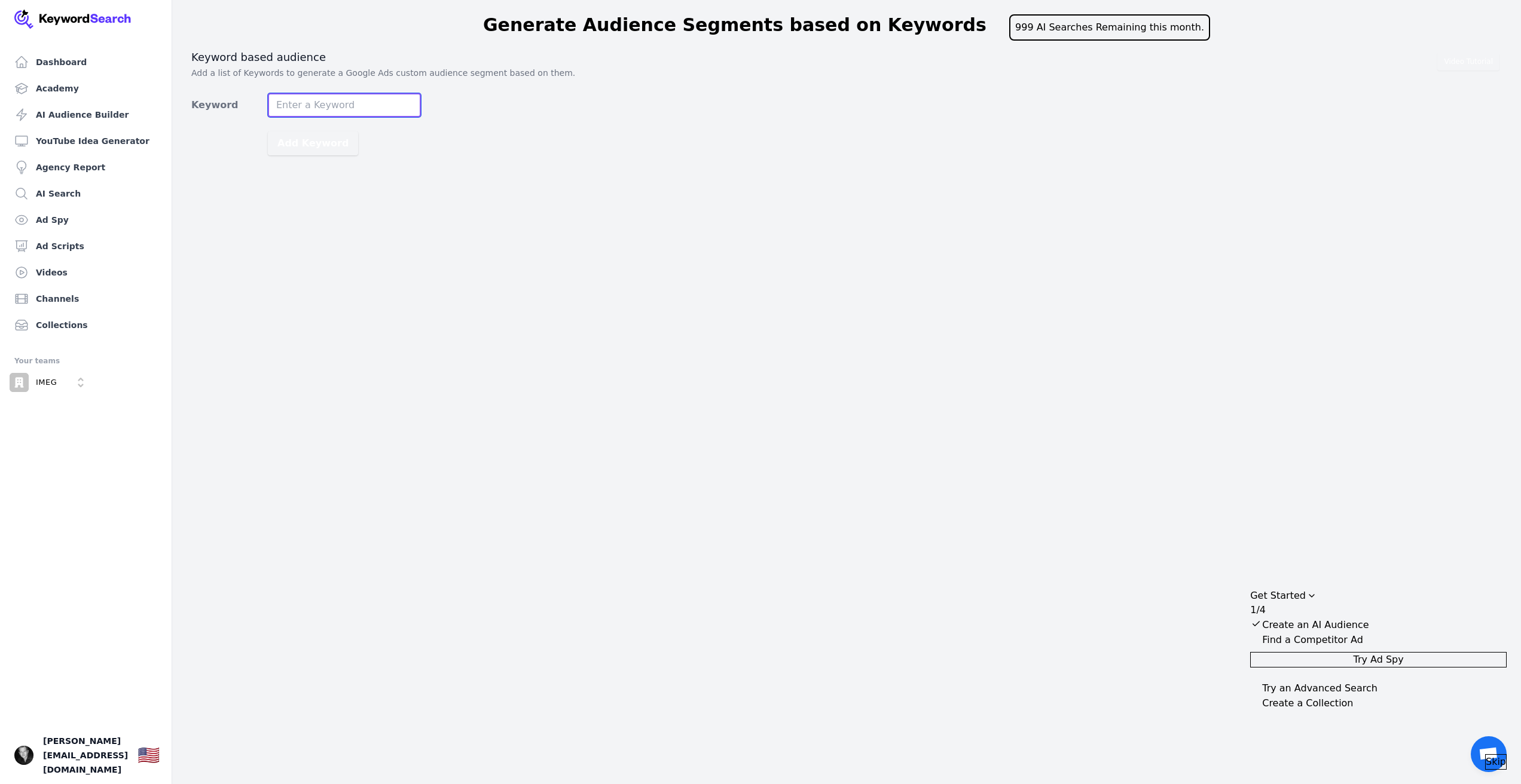
click at [307, 103] on input "Keyword" at bounding box center [344, 105] width 153 height 24
paste input "vacation rental housekeeping software"
type input "vacation rental housekeeping software"
click at [306, 138] on button "Add Keyword" at bounding box center [313, 144] width 91 height 24
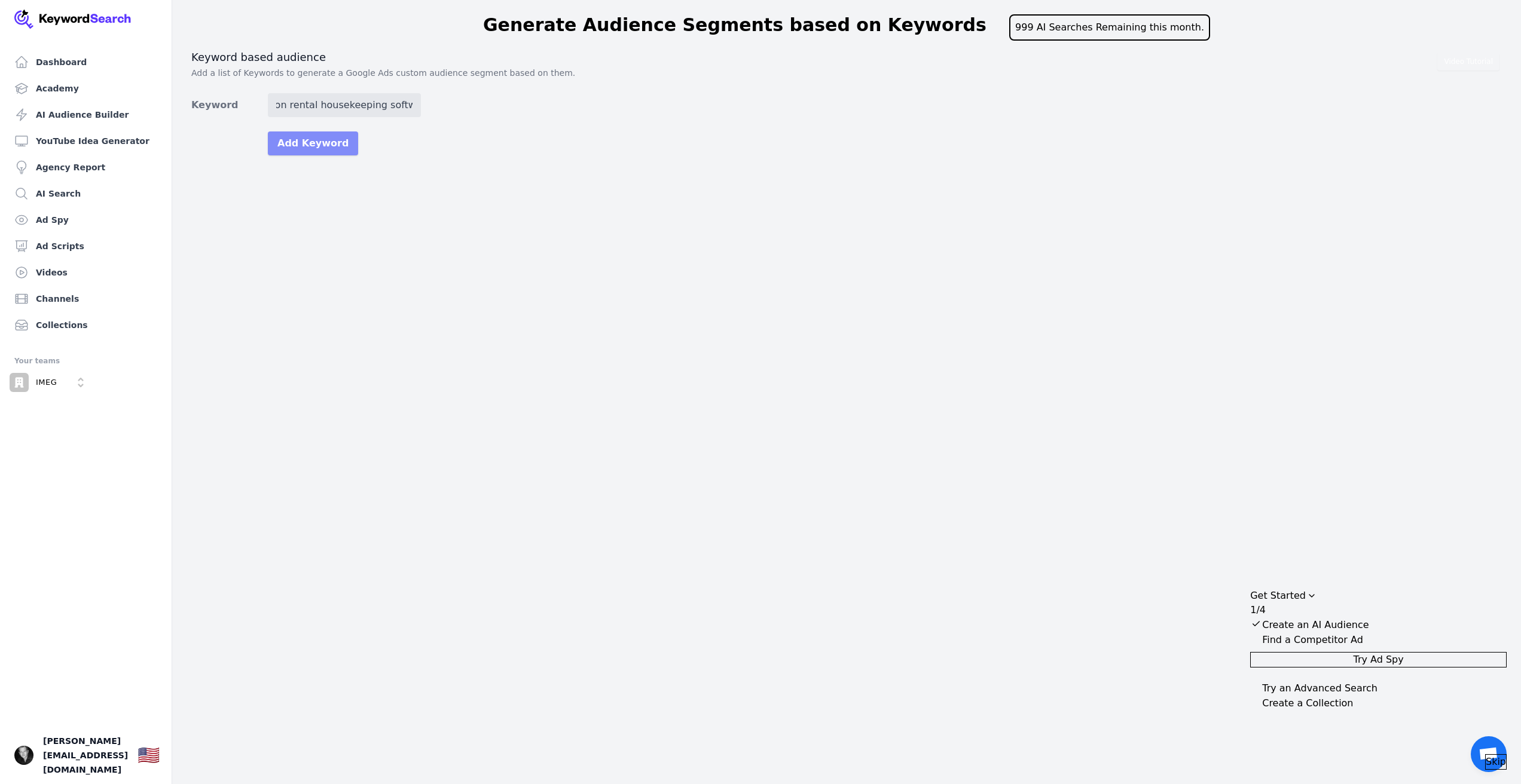
scroll to position [0, 0]
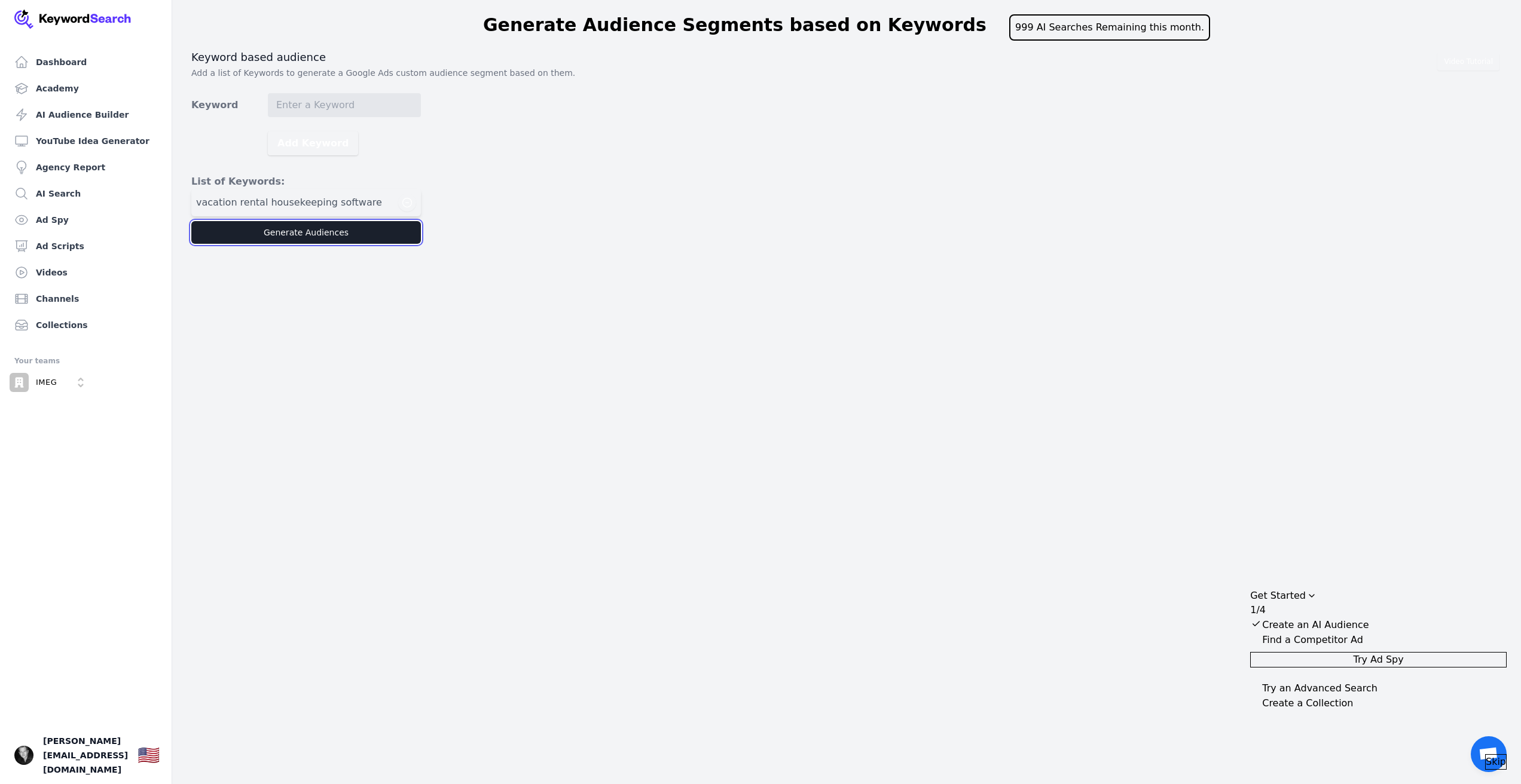
click at [300, 237] on button "Generate Audiences" at bounding box center [306, 232] width 230 height 23
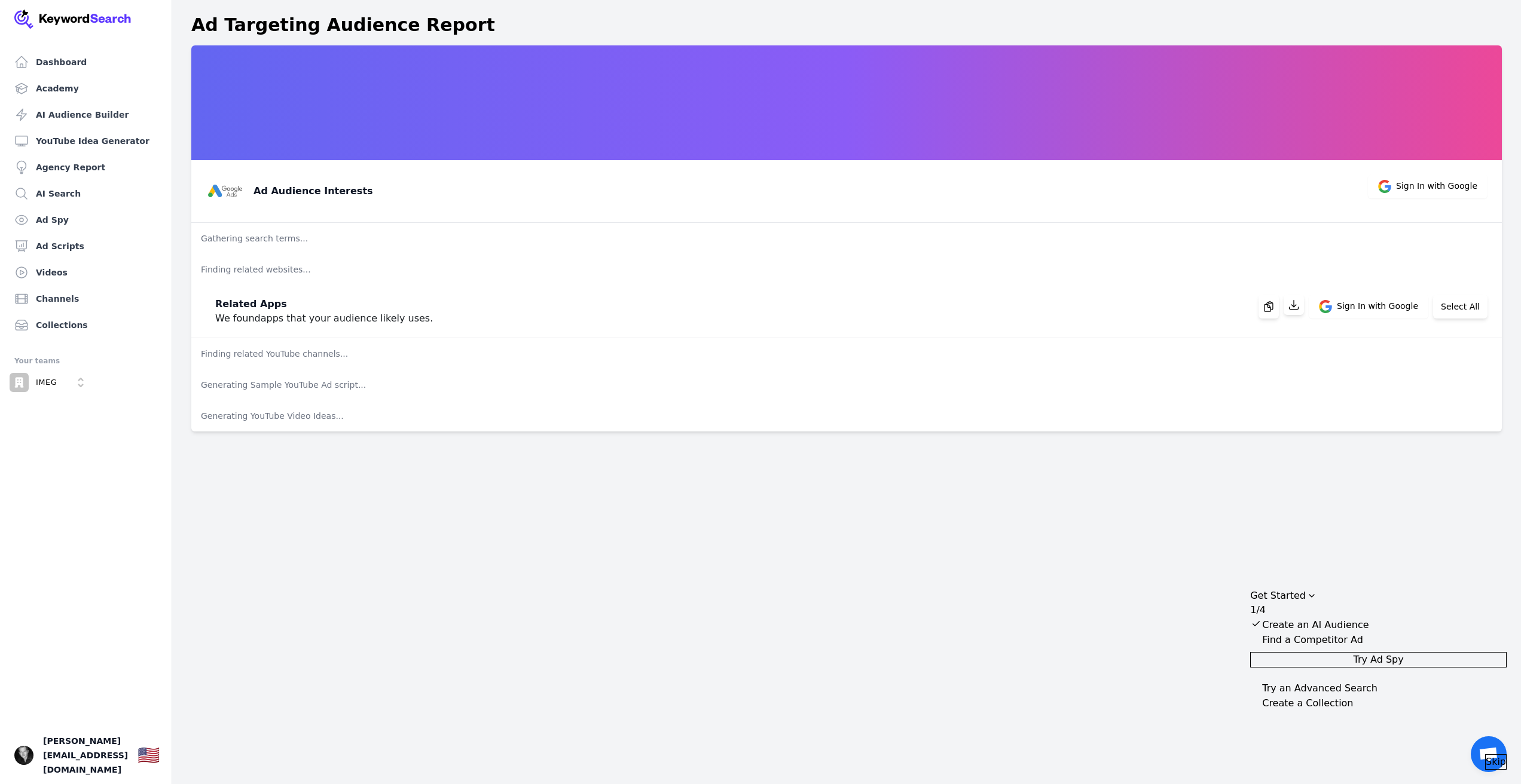
click at [1486, 755] on span "Skip" at bounding box center [1496, 762] width 21 height 14
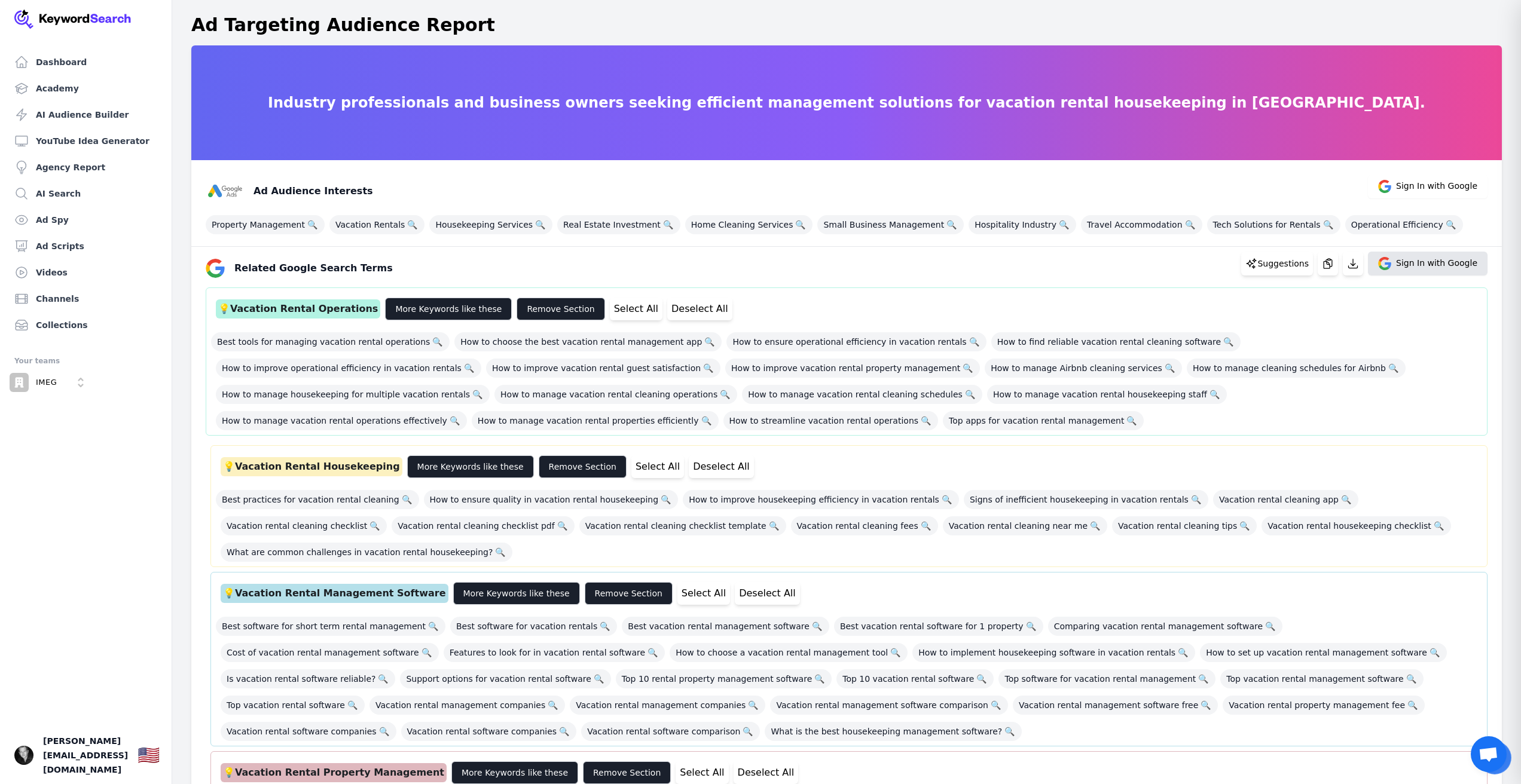
click at [1405, 261] on span "Sign In with Google" at bounding box center [1437, 264] width 81 height 14
click at [383, 346] on span "Best tools for managing vacation rental operations 🔍" at bounding box center [331, 342] width 238 height 19
click at [1092, 347] on span "How to find reliable vacation rental cleaning software 🔍" at bounding box center [1117, 342] width 250 height 19
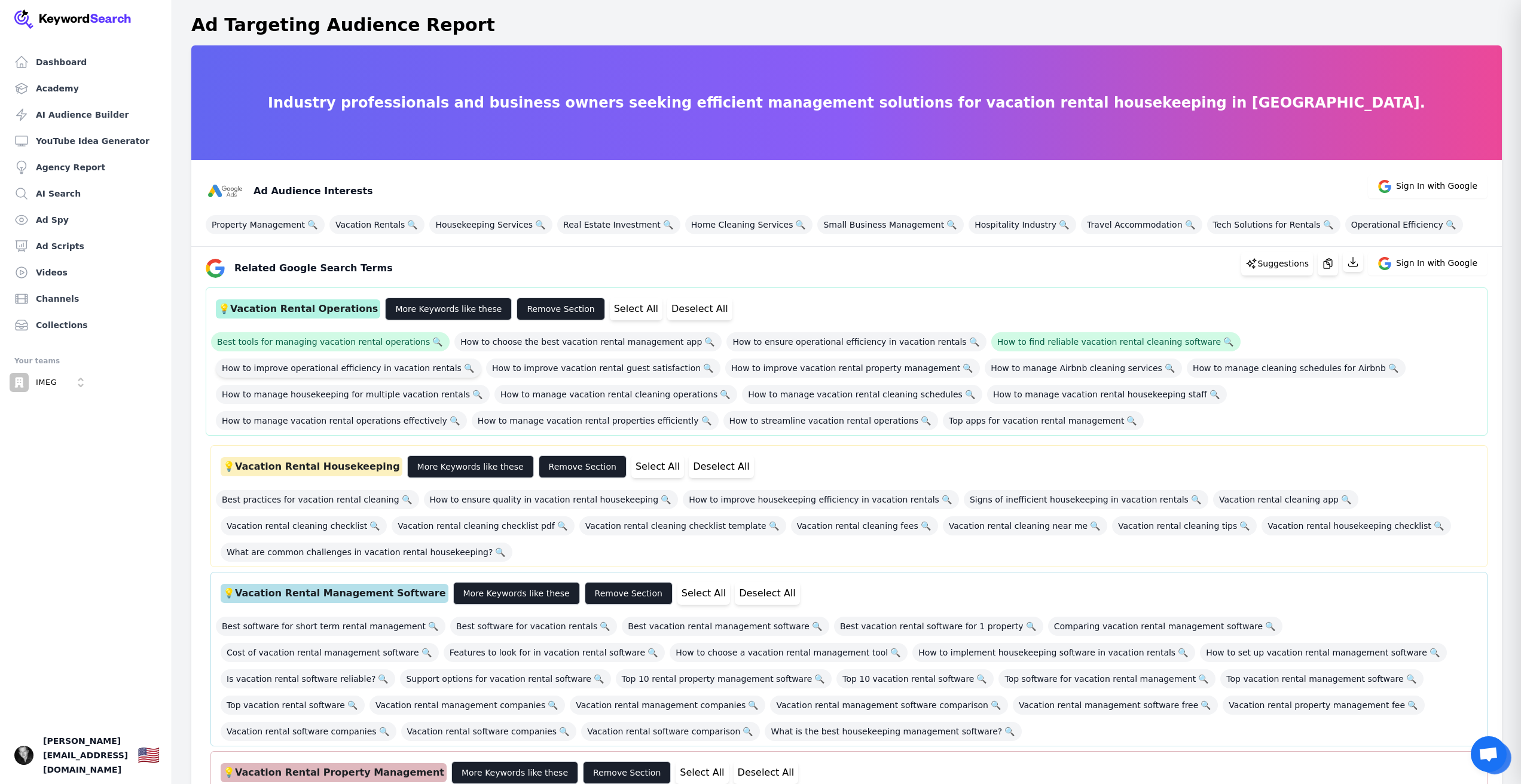
click at [482, 359] on span "How to improve operational efficiency in vacation rentals 🔍" at bounding box center [349, 369] width 265 height 19
click at [486, 369] on span "How to improve vacation rental guest satisfaction 🔍" at bounding box center [603, 369] width 234 height 19
click at [726, 369] on span "How to improve vacation rental property management 🔍" at bounding box center [853, 369] width 255 height 19
click at [985, 371] on span "How to manage Airbnb cleaning services 🔍" at bounding box center [1083, 369] width 197 height 19
click at [1187, 373] on span "How to manage cleaning schedules for Airbnb 🔍" at bounding box center [1296, 369] width 219 height 19
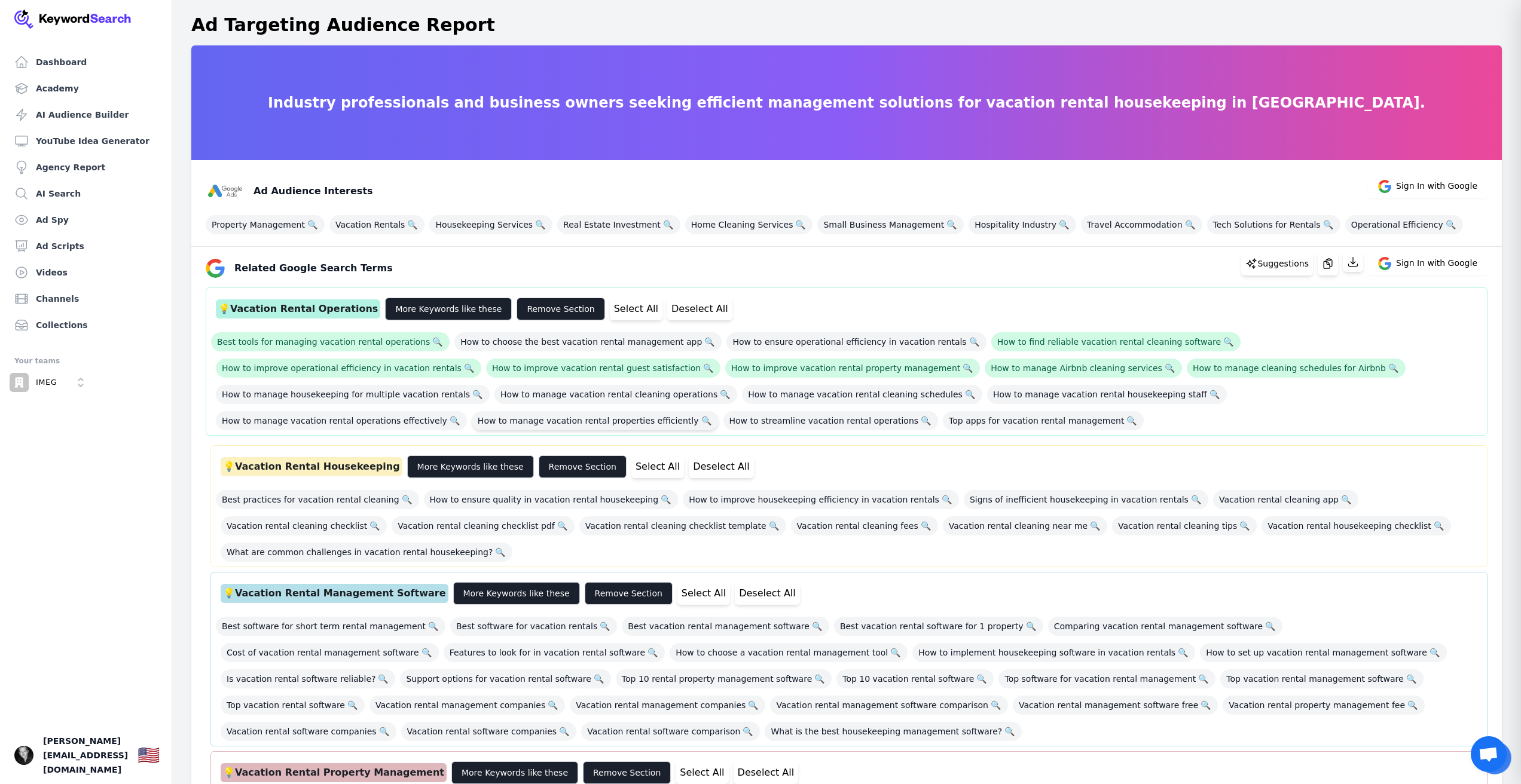
click at [719, 411] on span "How to manage vacation rental properties efficiently 🔍" at bounding box center [595, 421] width 247 height 19
click at [490, 385] on span "How to manage housekeeping for multiple vacation rentals 🔍" at bounding box center [353, 395] width 274 height 19
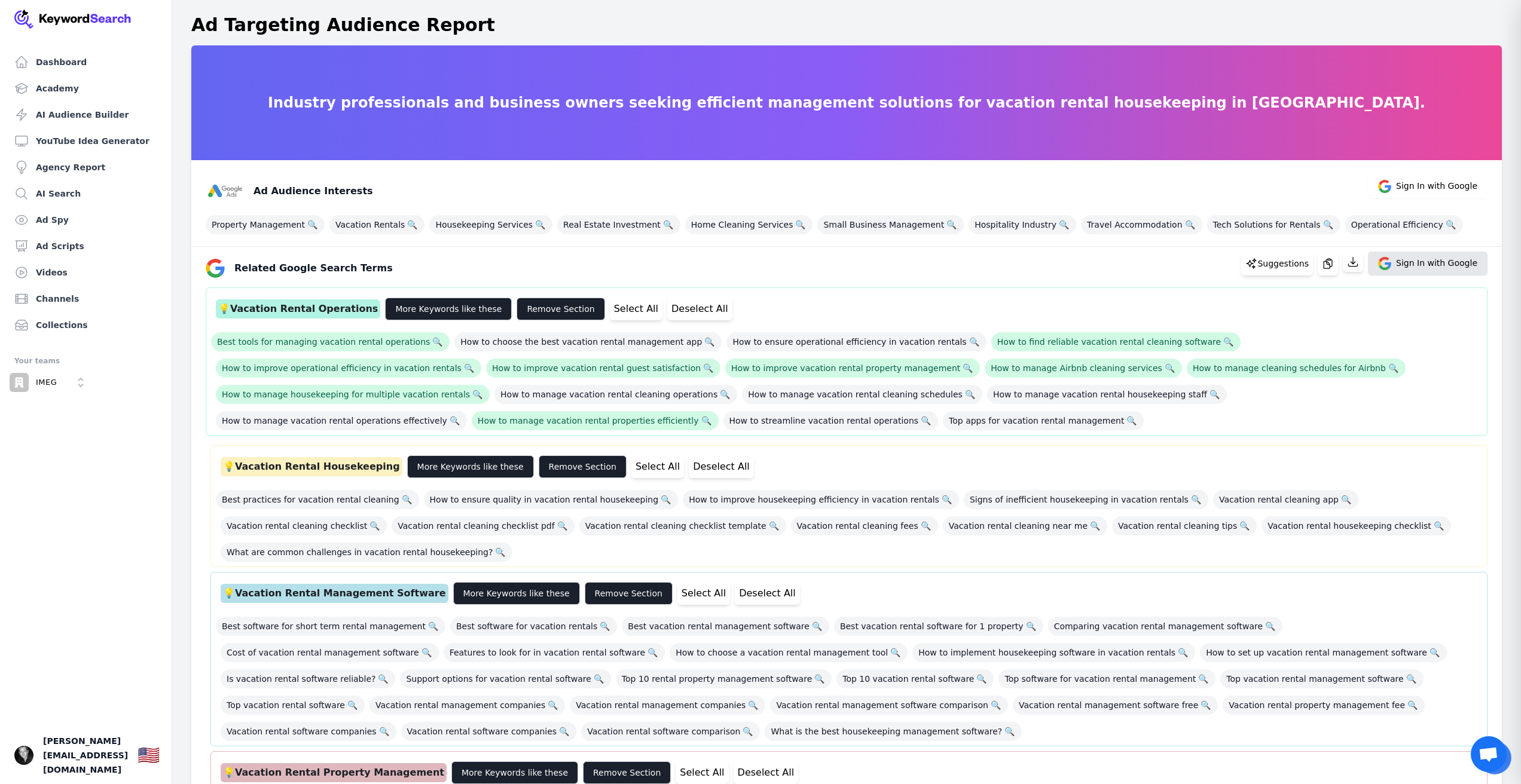
click at [1436, 269] on span "Sign In with Google" at bounding box center [1437, 264] width 81 height 14
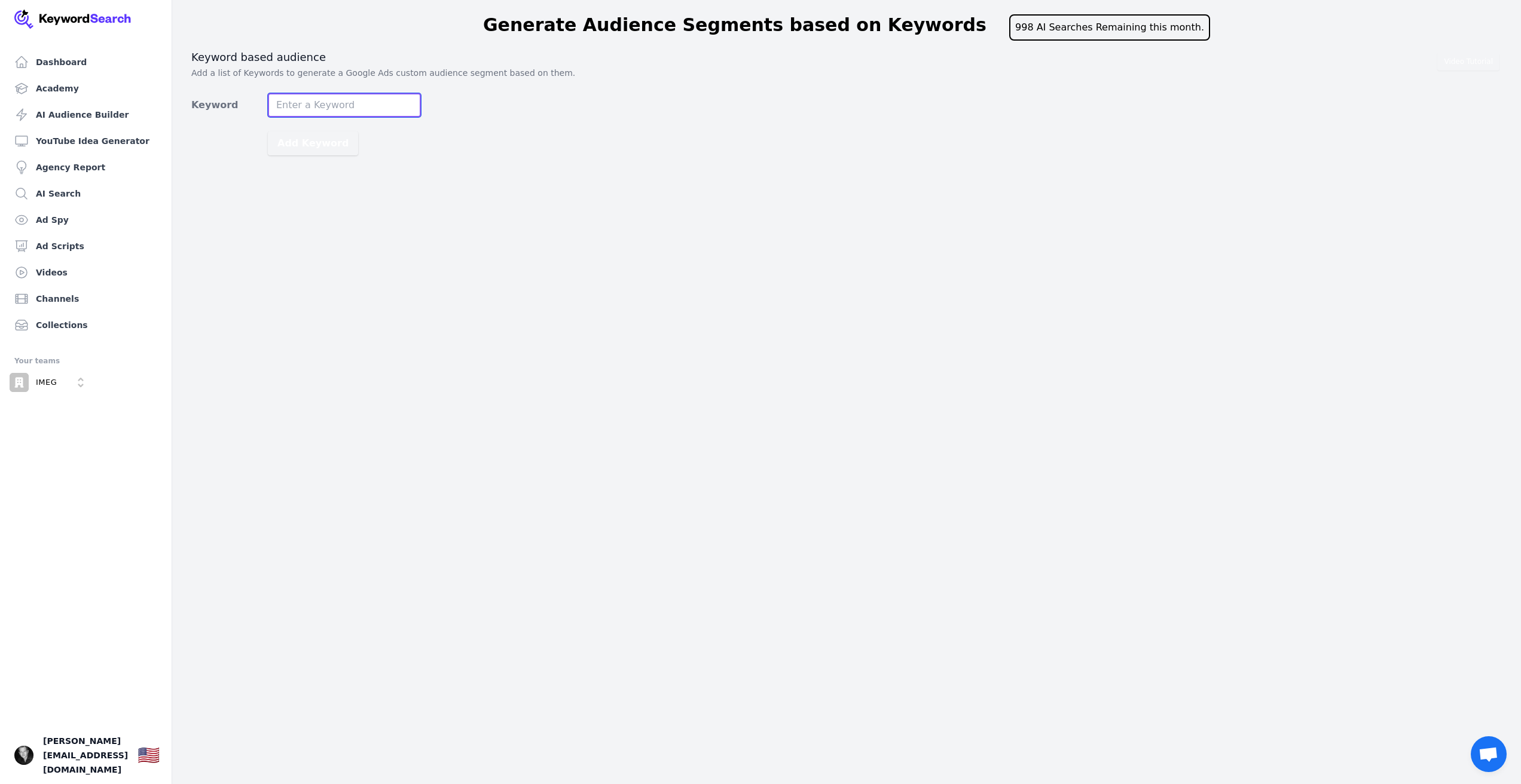
click at [311, 104] on input "Keyword" at bounding box center [344, 105] width 153 height 24
click at [313, 108] on input "Keyword" at bounding box center [344, 105] width 153 height 24
paste input "vacation rental housekeeping software"
type input "vacation rental housekeeping software"
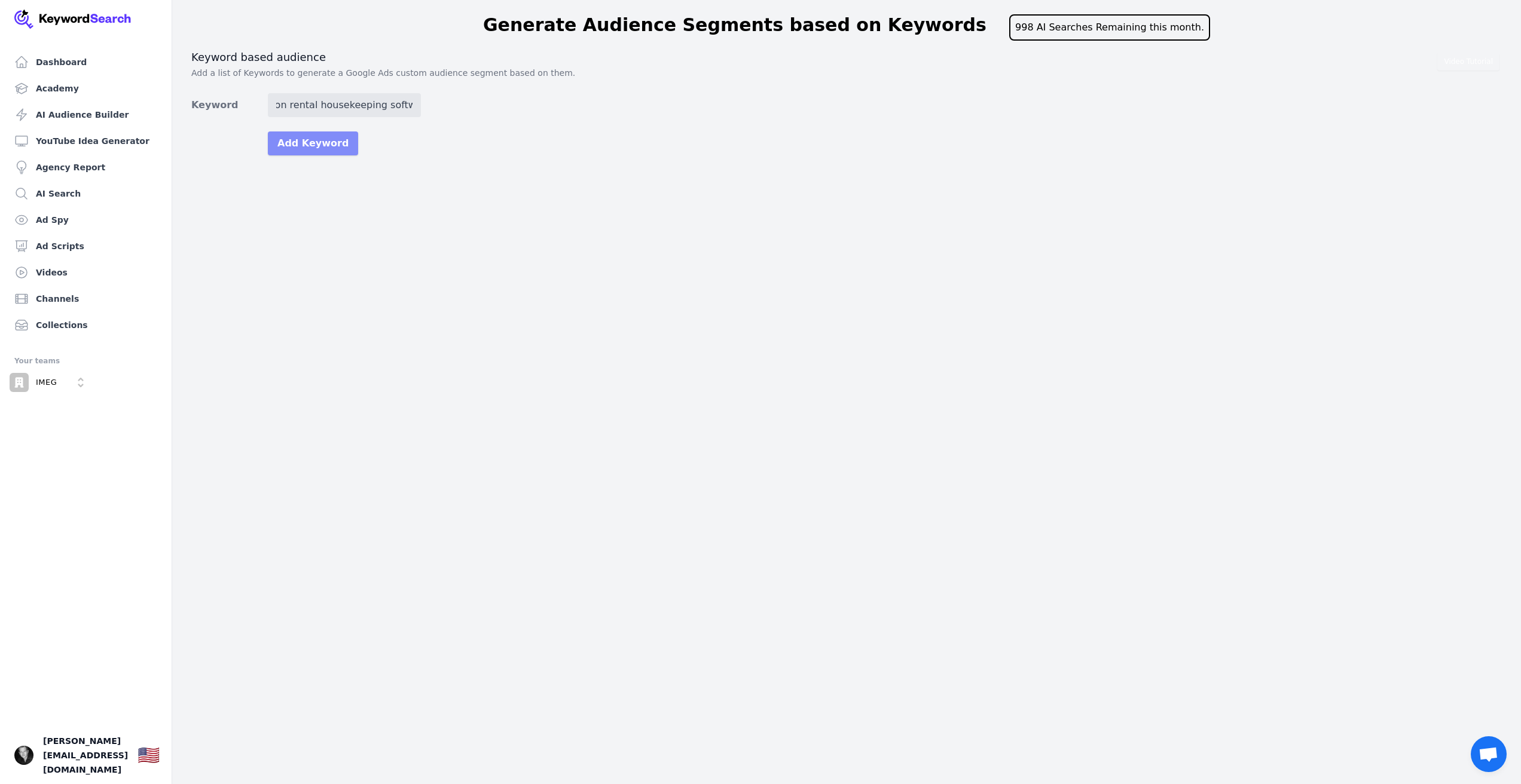
click at [315, 139] on button "Add Keyword" at bounding box center [313, 144] width 91 height 24
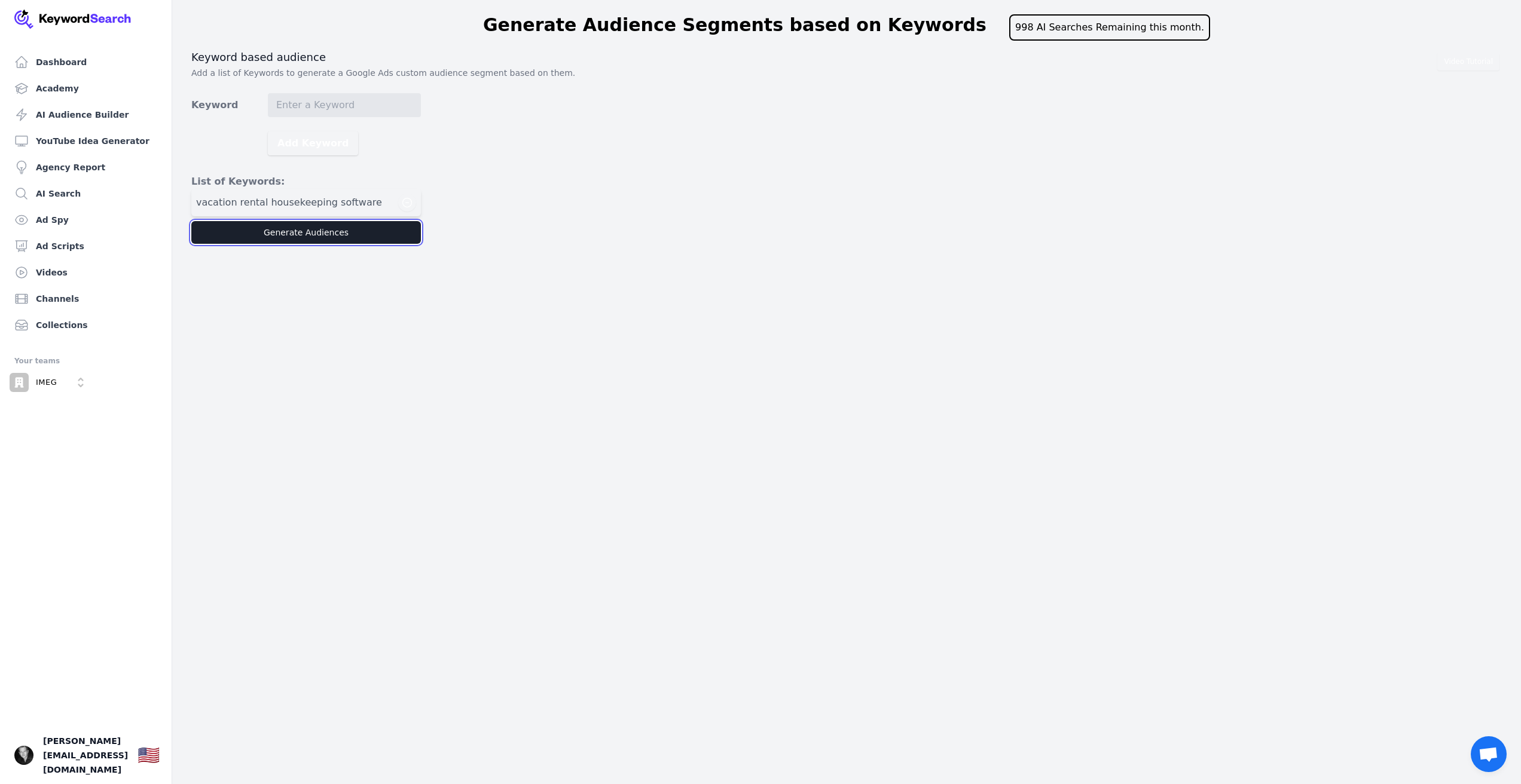
click at [369, 226] on button "Generate Audiences" at bounding box center [306, 232] width 230 height 23
